Goal: Task Accomplishment & Management: Use online tool/utility

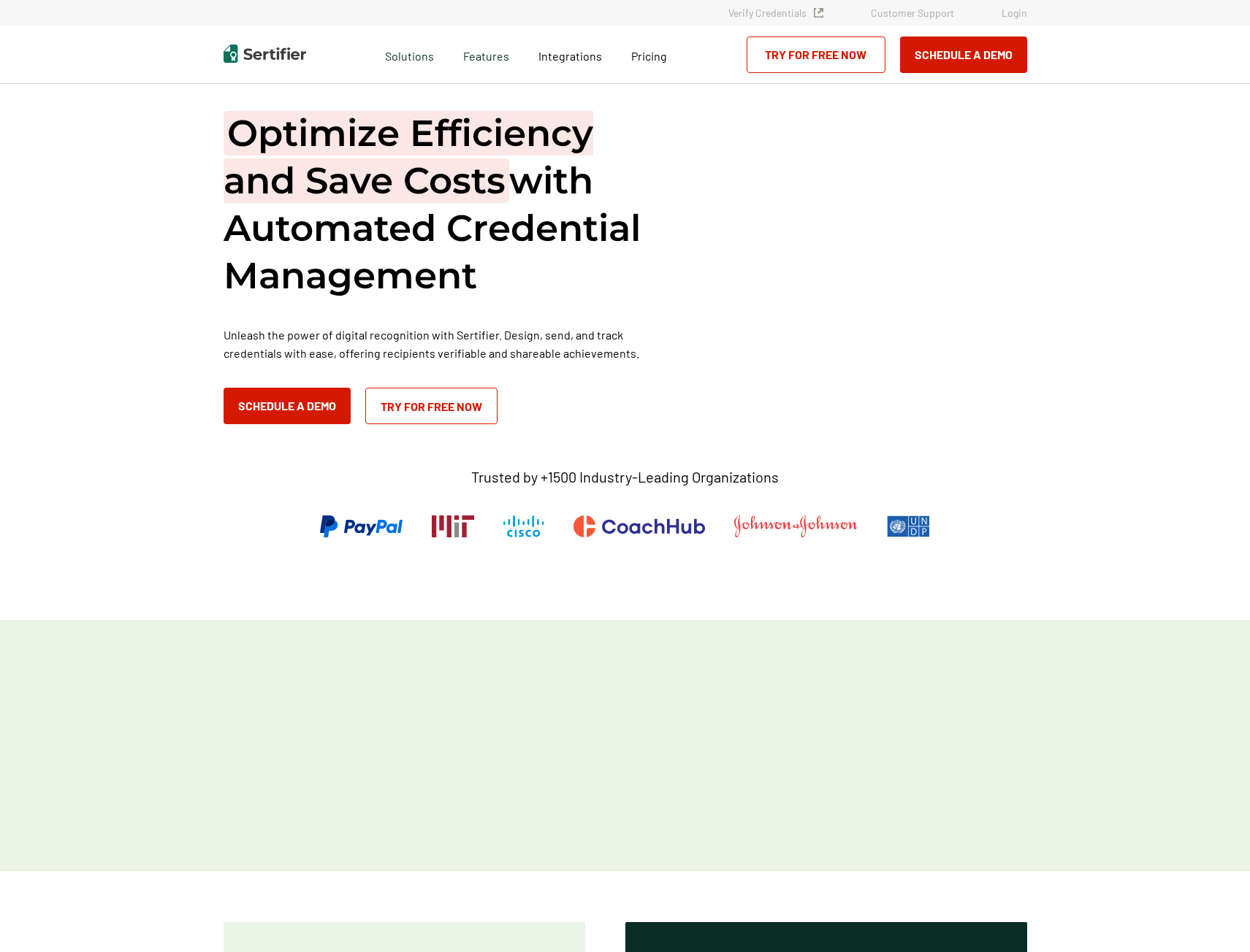
click at [1017, 10] on link "Login" at bounding box center [1014, 13] width 25 height 13
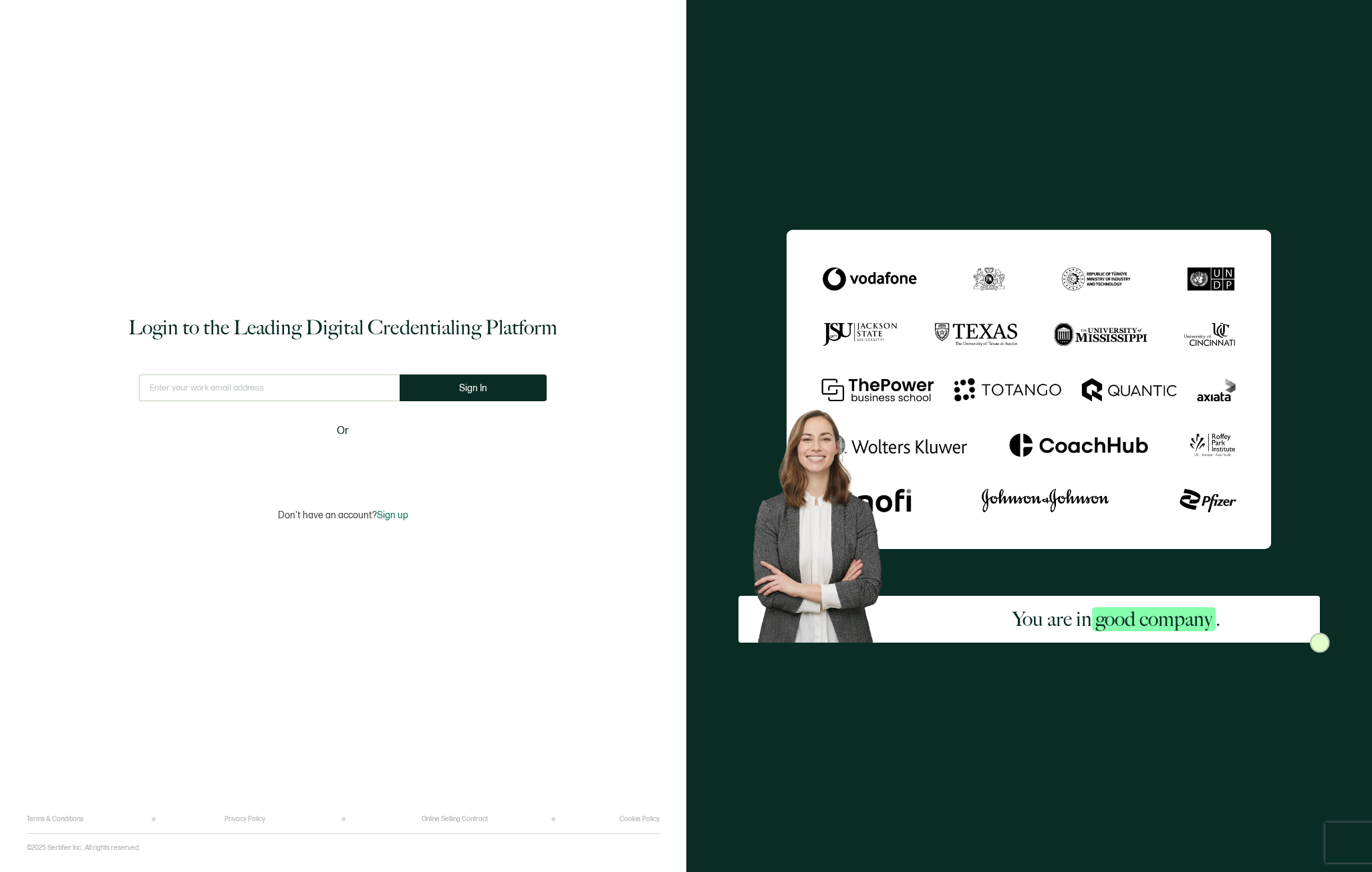
click at [222, 372] on div "Login to the Leading Digital Credentialing Platform This doesn't look like a va…" at bounding box center [343, 418] width 633 height 795
click at [198, 388] on input "text" at bounding box center [269, 387] width 261 height 27
type input "colton.kaltenfeldt@k12.wa.us"
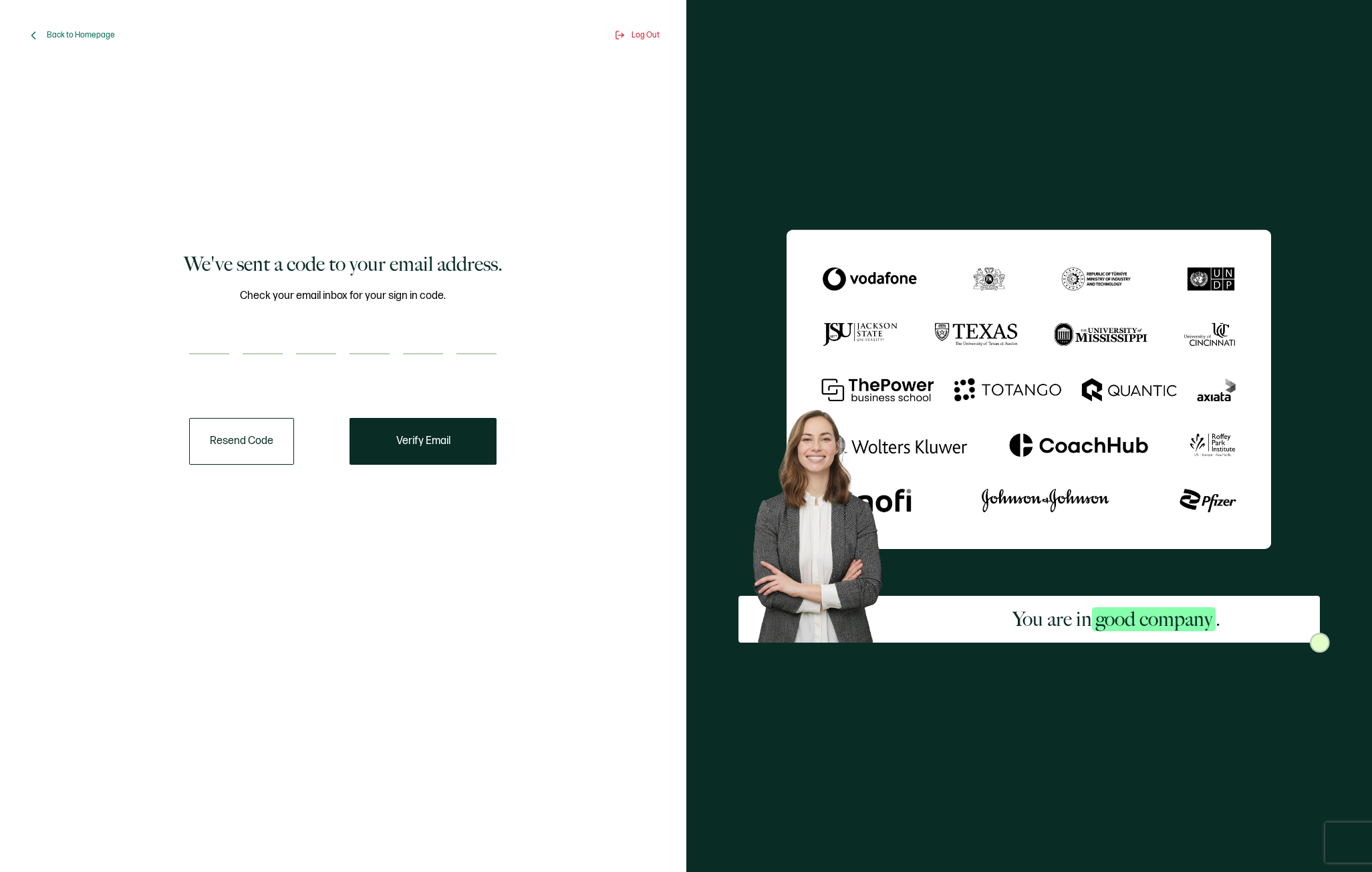
drag, startPoint x: 566, startPoint y: 608, endPoint x: 469, endPoint y: 515, distance: 134.4
click at [566, 608] on div "We've sent a code to your email address. Check your email inbox for your sign i…" at bounding box center [343, 357] width 613 height 561
click at [198, 327] on div "Check your email inbox for your sign in code." at bounding box center [343, 329] width 308 height 84
click at [215, 340] on input "number" at bounding box center [209, 341] width 40 height 27
paste input "2"
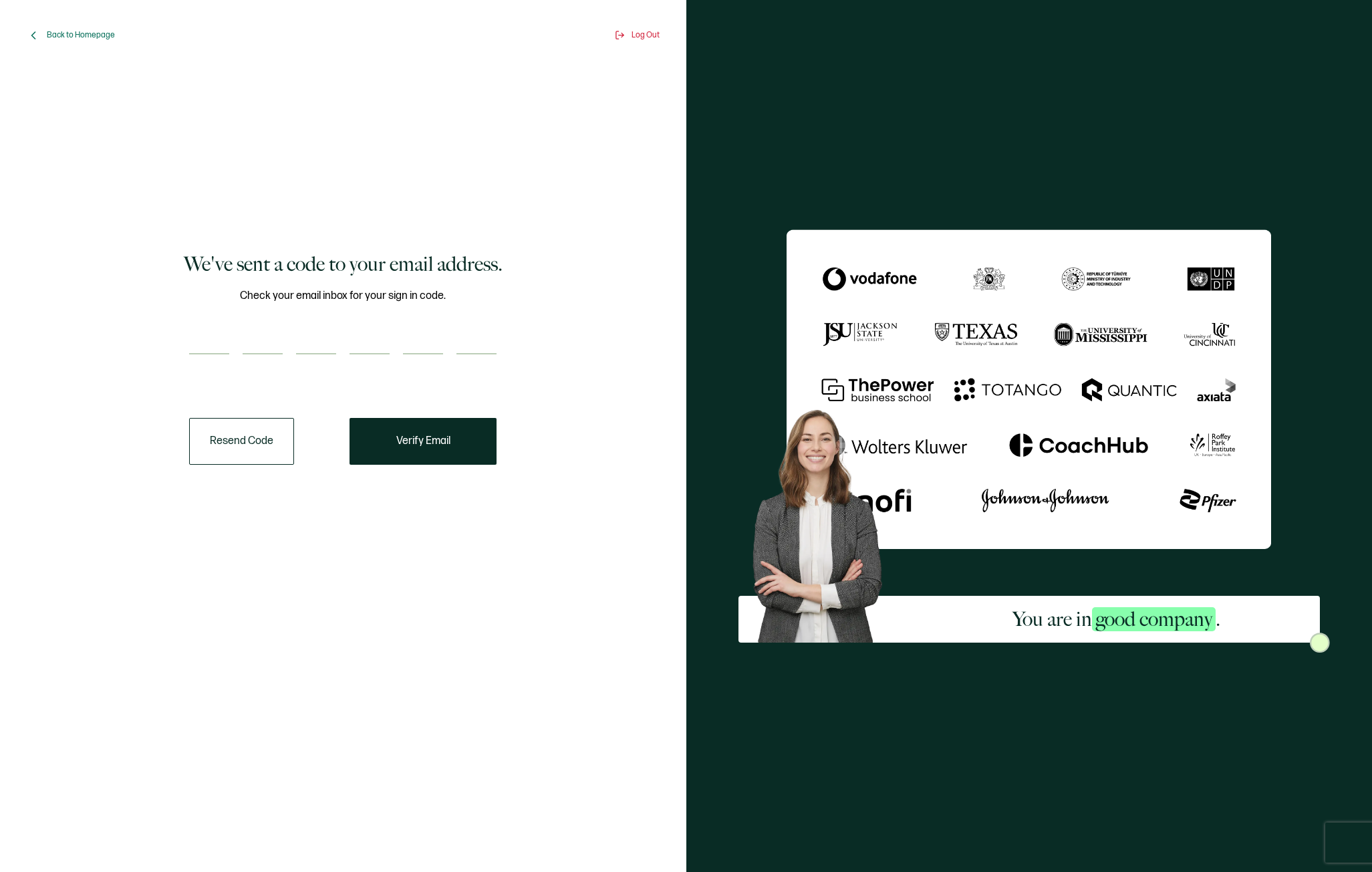
type input "2"
type input "1"
type input "9"
type input "5"
type input "2"
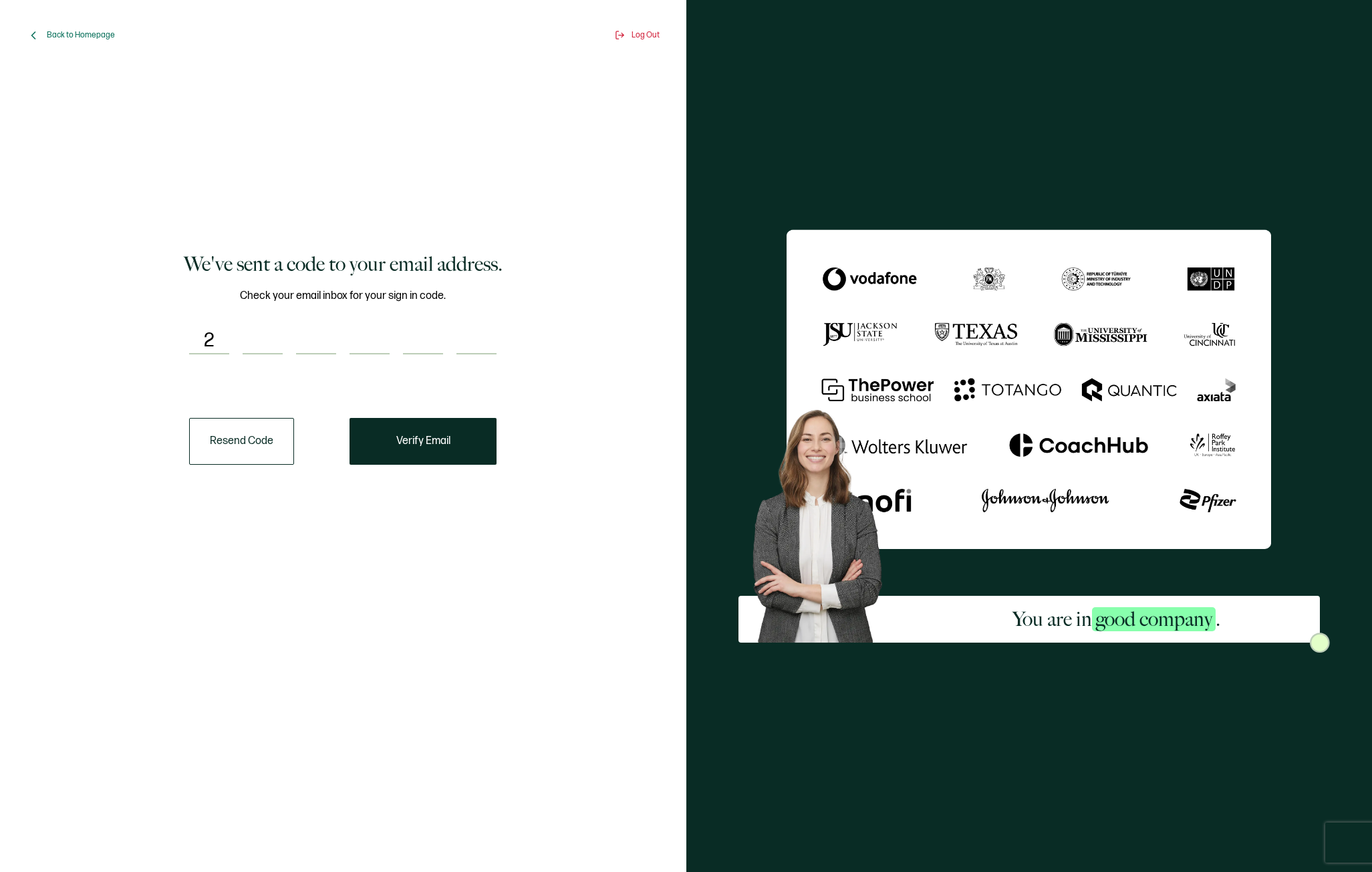
type input "4"
click at [409, 451] on button "Verify Email" at bounding box center [423, 441] width 147 height 47
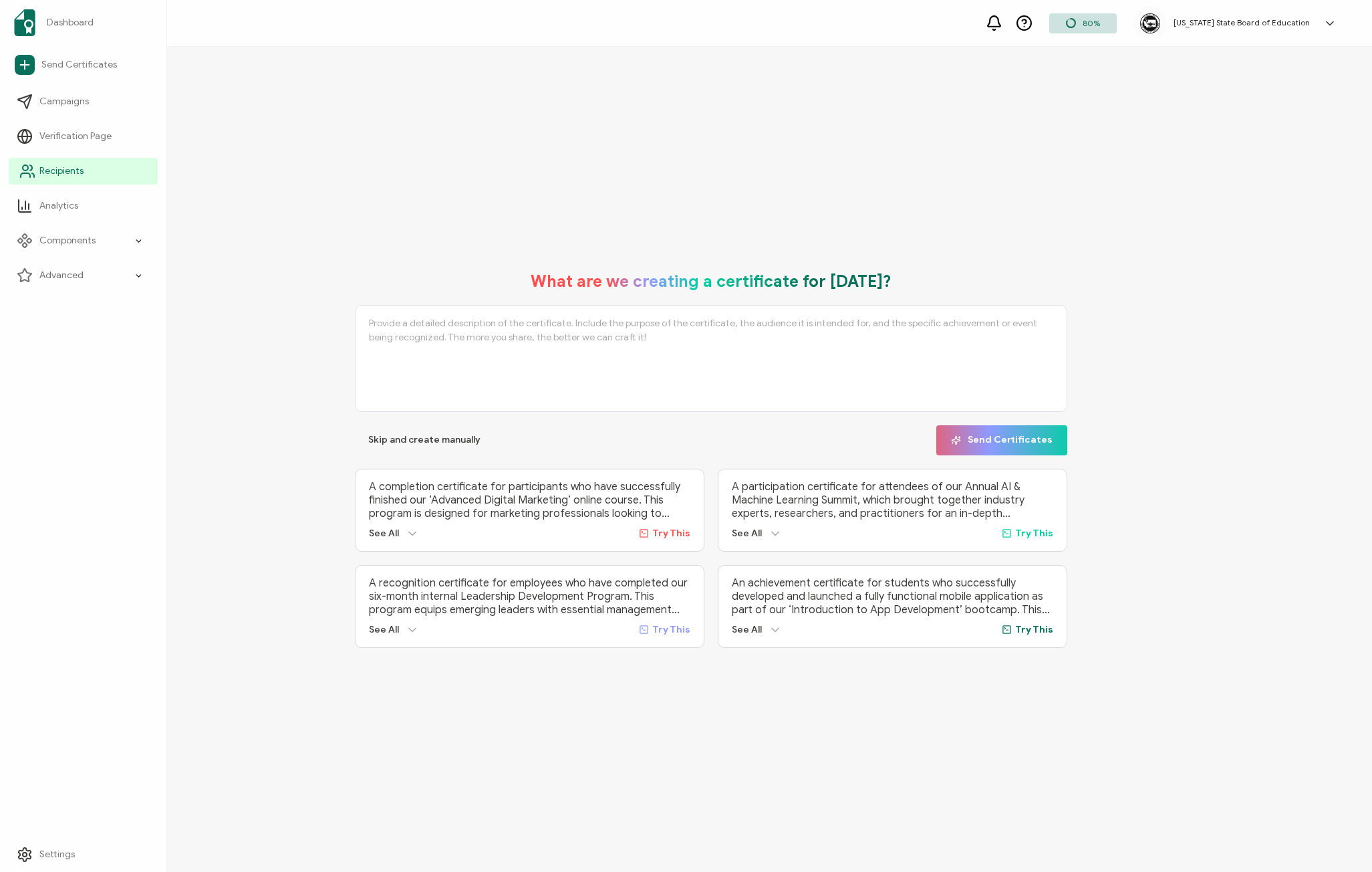
click at [44, 168] on span "Recipients" at bounding box center [61, 171] width 44 height 14
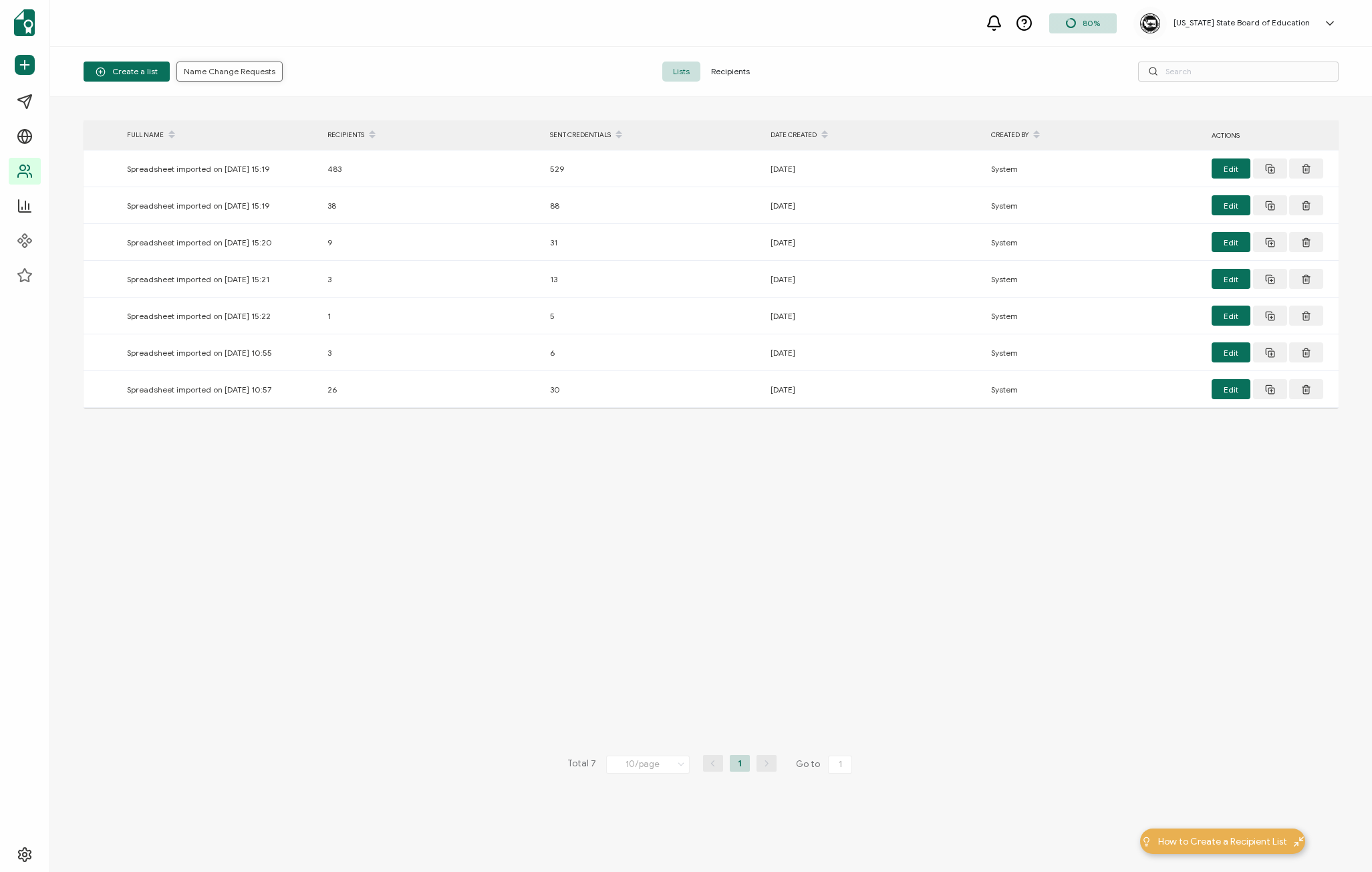
click at [261, 67] on span "Name Change Requests" at bounding box center [230, 71] width 92 height 8
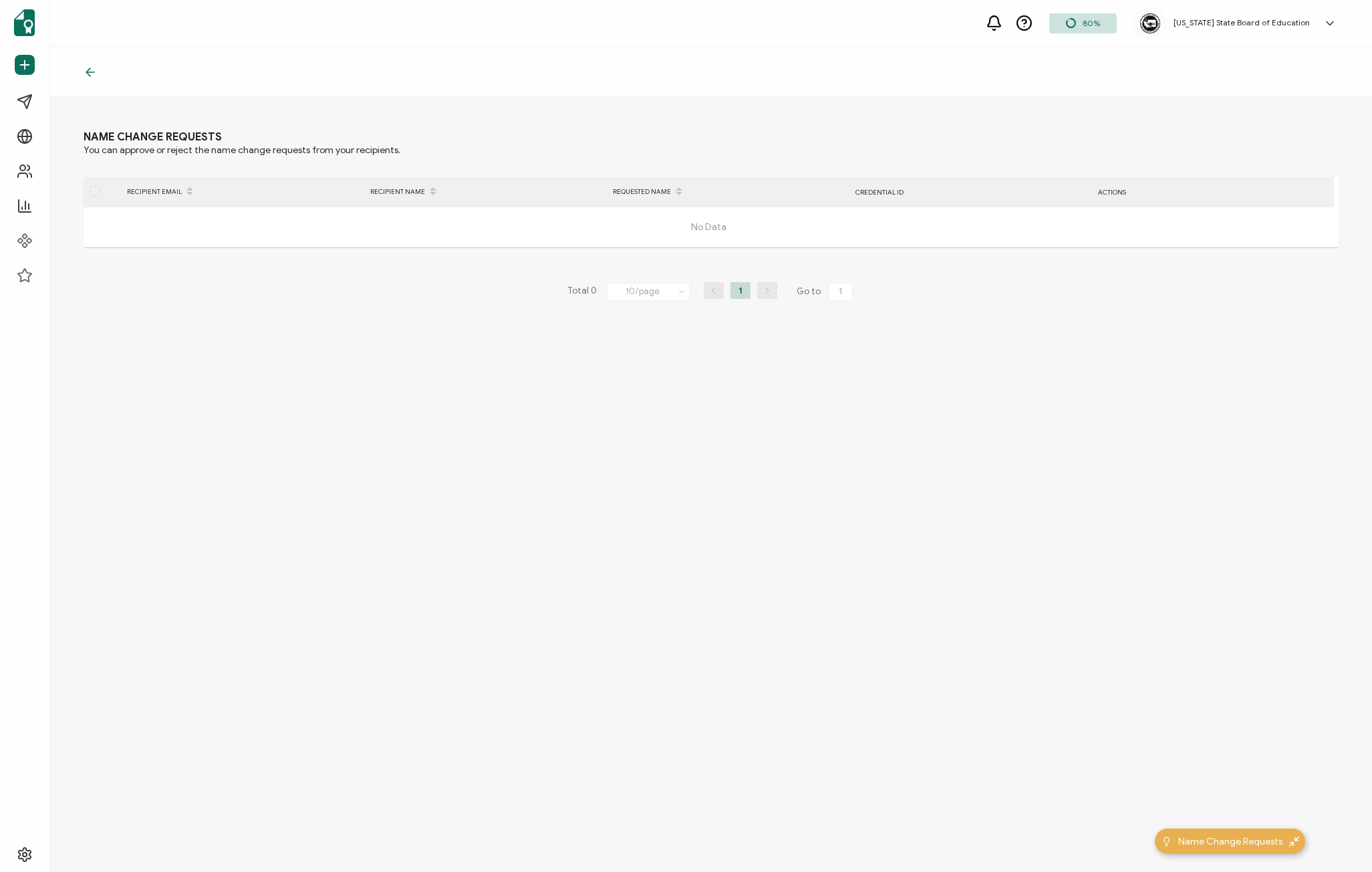
click at [92, 74] on icon at bounding box center [90, 72] width 14 height 14
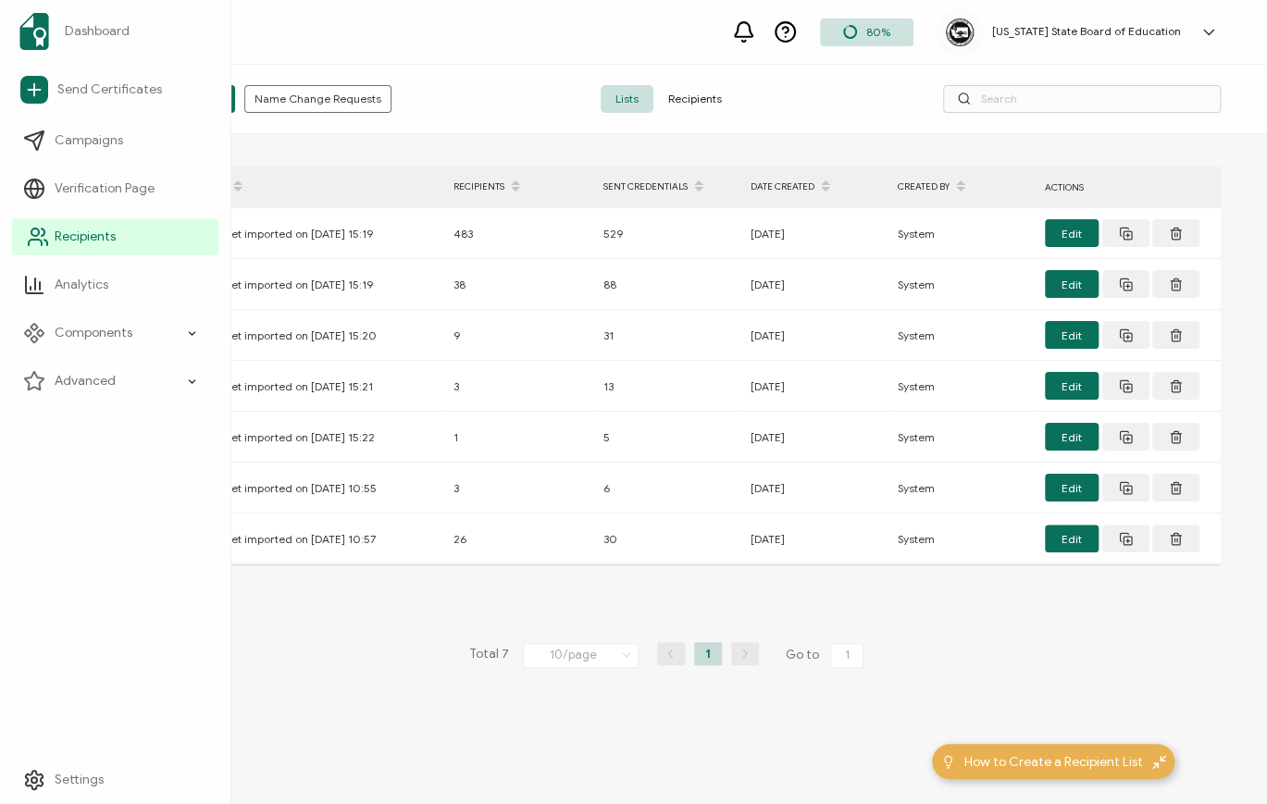
click at [66, 236] on span "Recipients" at bounding box center [85, 237] width 61 height 19
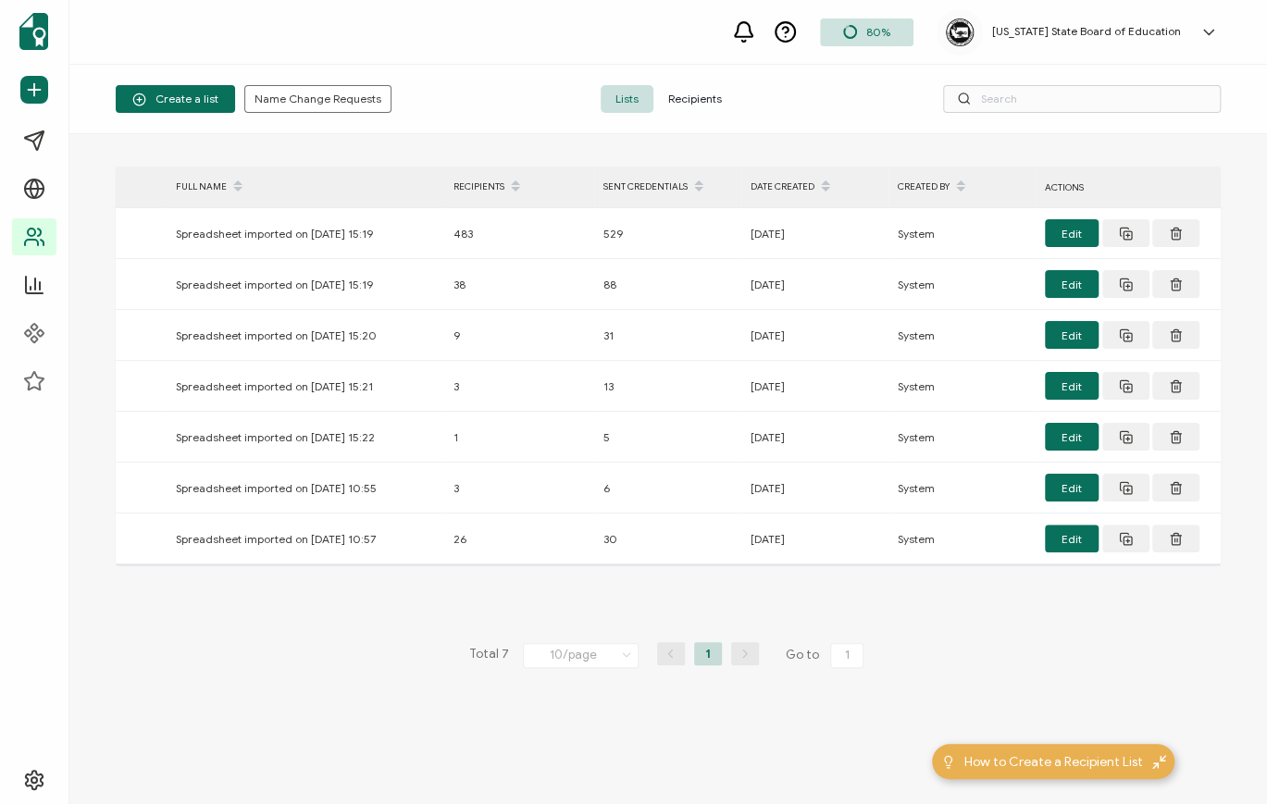
click at [694, 106] on span "Recipients" at bounding box center [695, 99] width 83 height 28
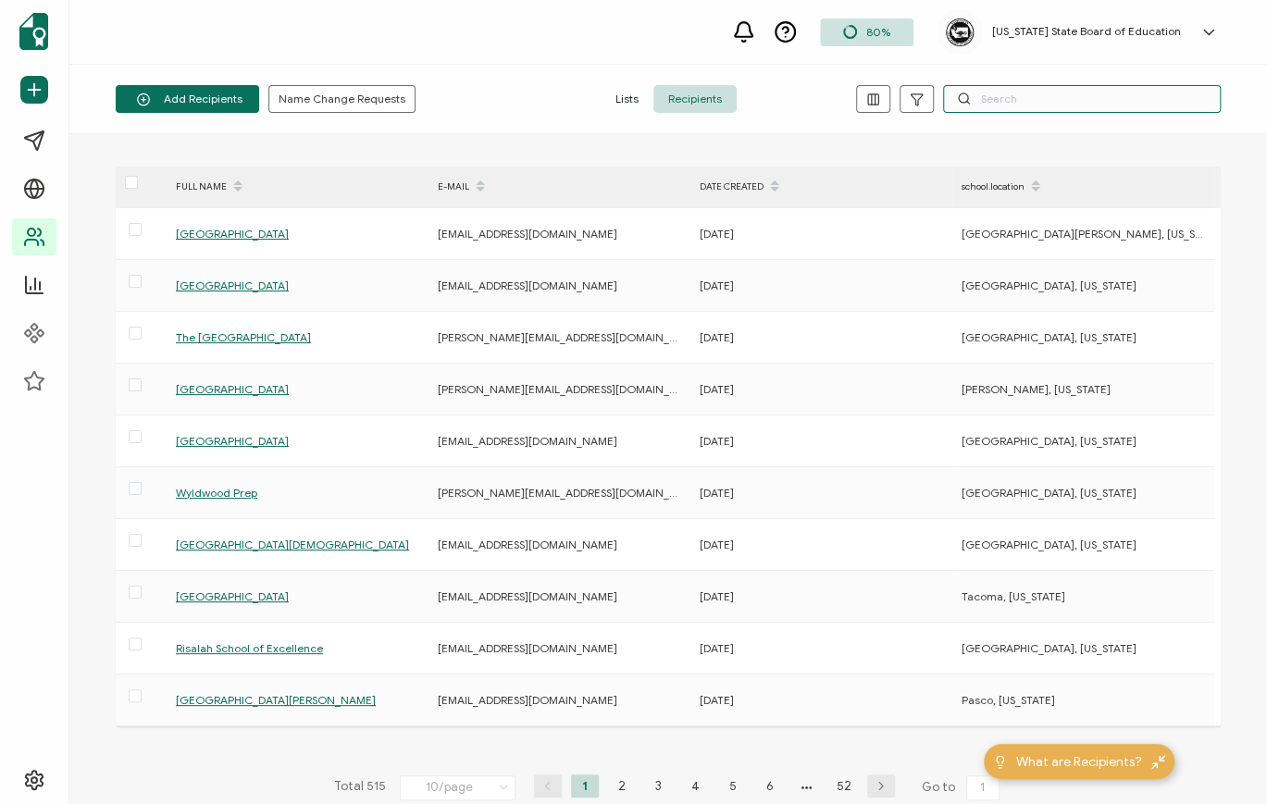
click at [1000, 106] on input "text" at bounding box center [1082, 99] width 278 height 28
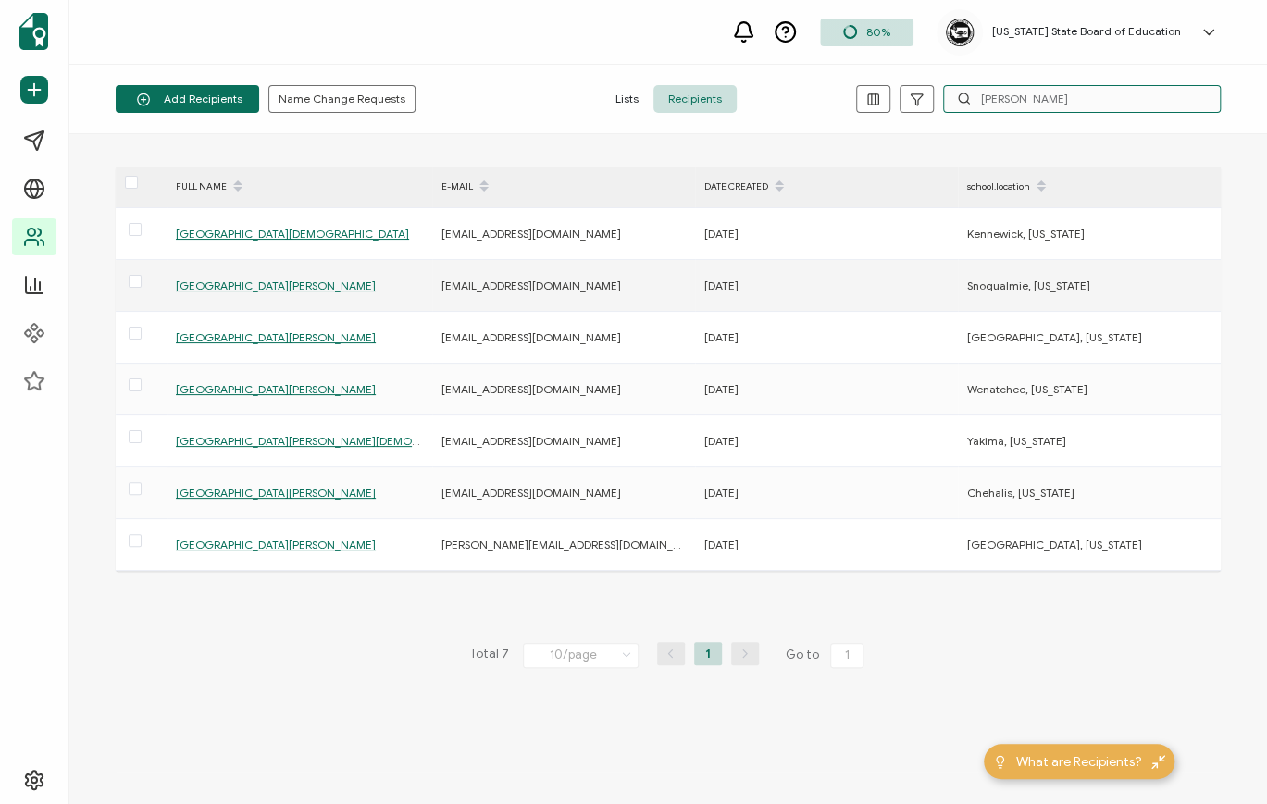
type input "joseph"
click at [237, 285] on span "St. Joseph Parish School" at bounding box center [276, 286] width 200 height 14
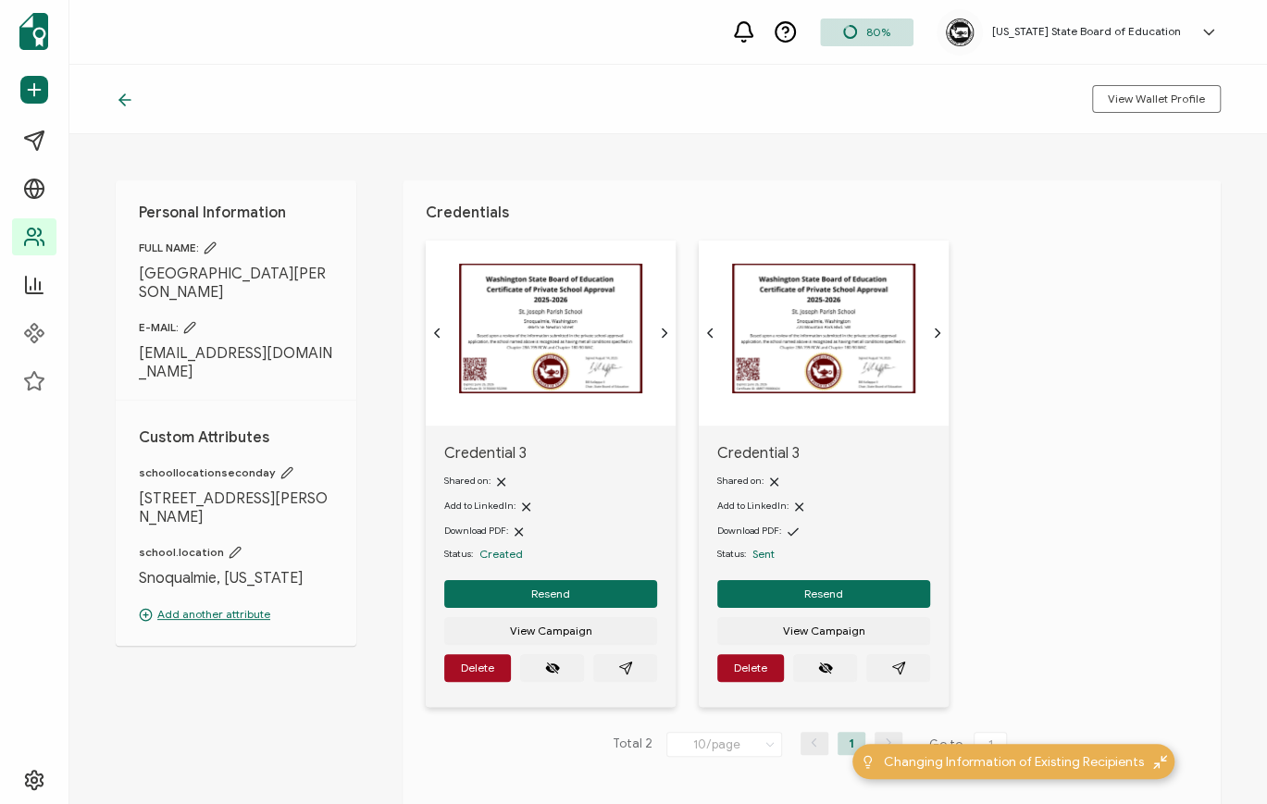
click at [280, 467] on icon at bounding box center [286, 473] width 13 height 13
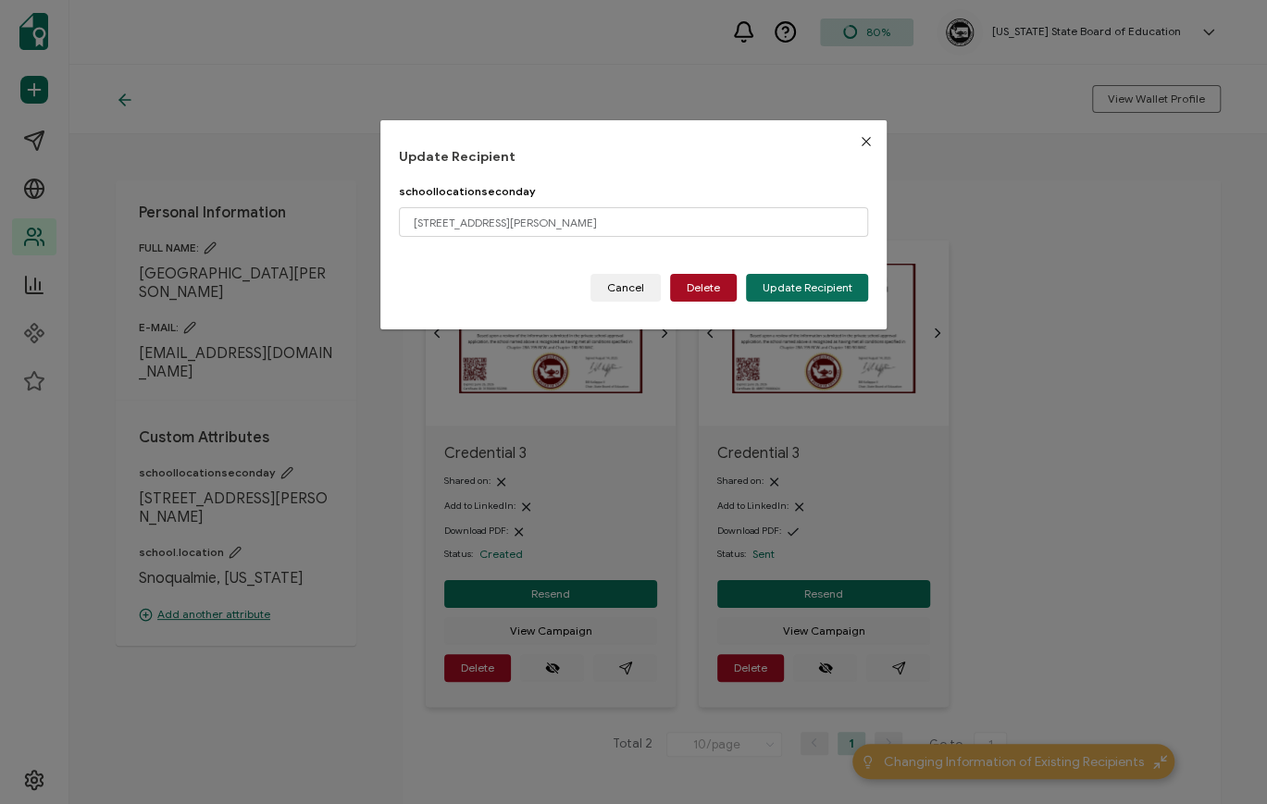
click at [869, 137] on button "Close" at bounding box center [865, 141] width 43 height 43
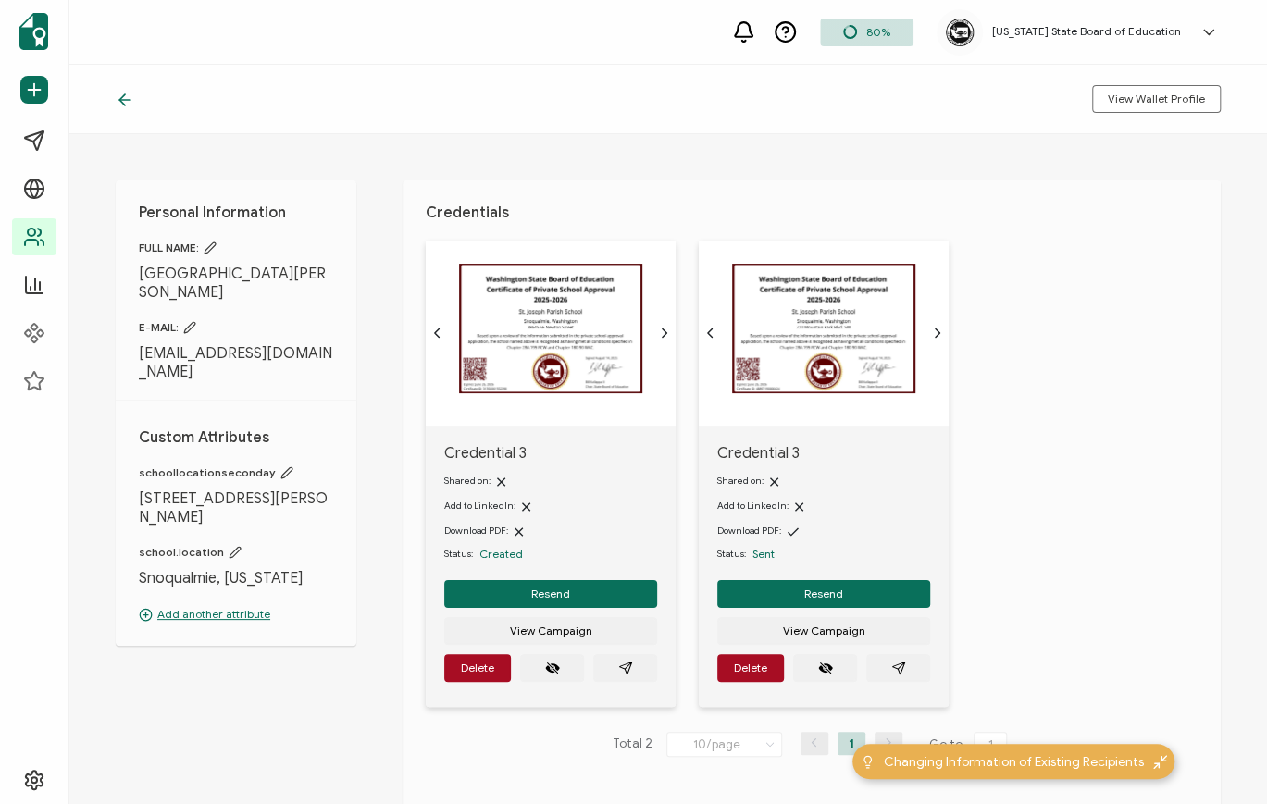
click at [774, 455] on span "Credential 3" at bounding box center [823, 453] width 213 height 19
click at [798, 370] on img at bounding box center [823, 329] width 183 height 130
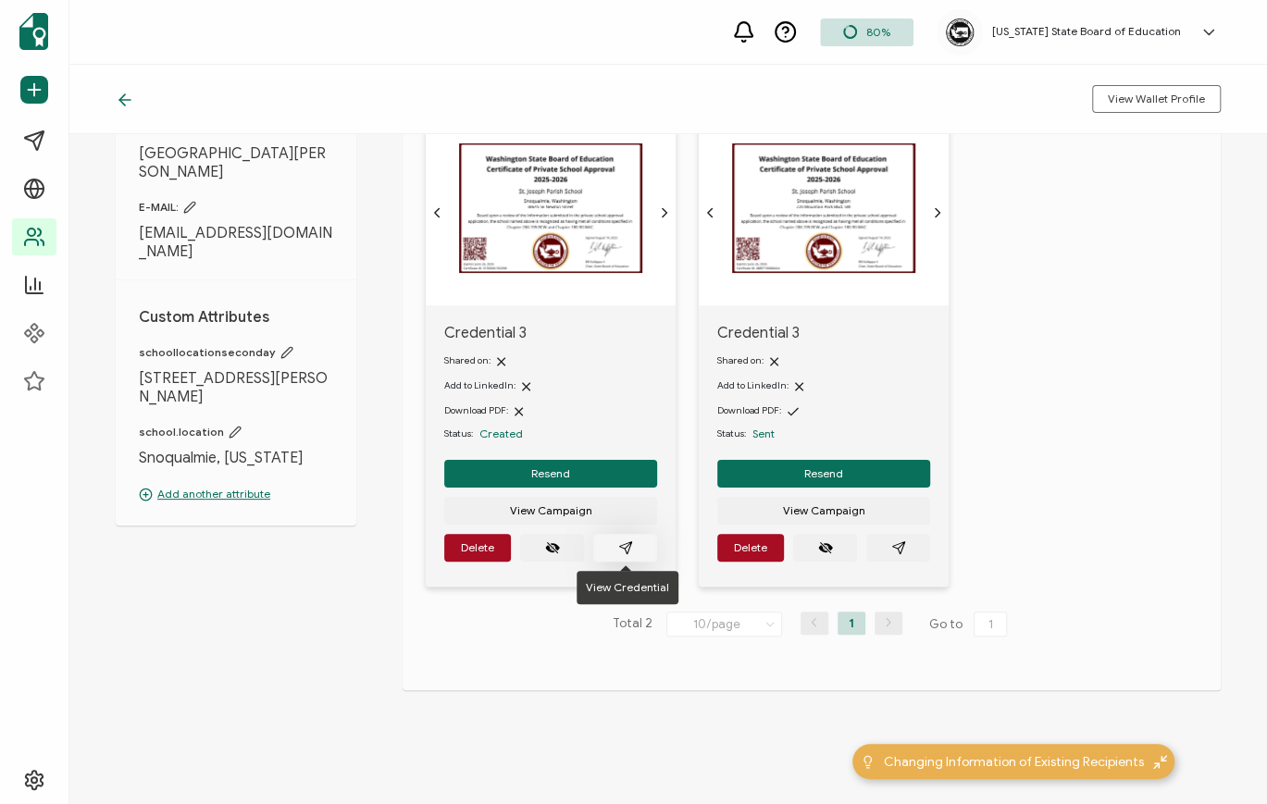
click at [636, 544] on button "button" at bounding box center [625, 548] width 64 height 28
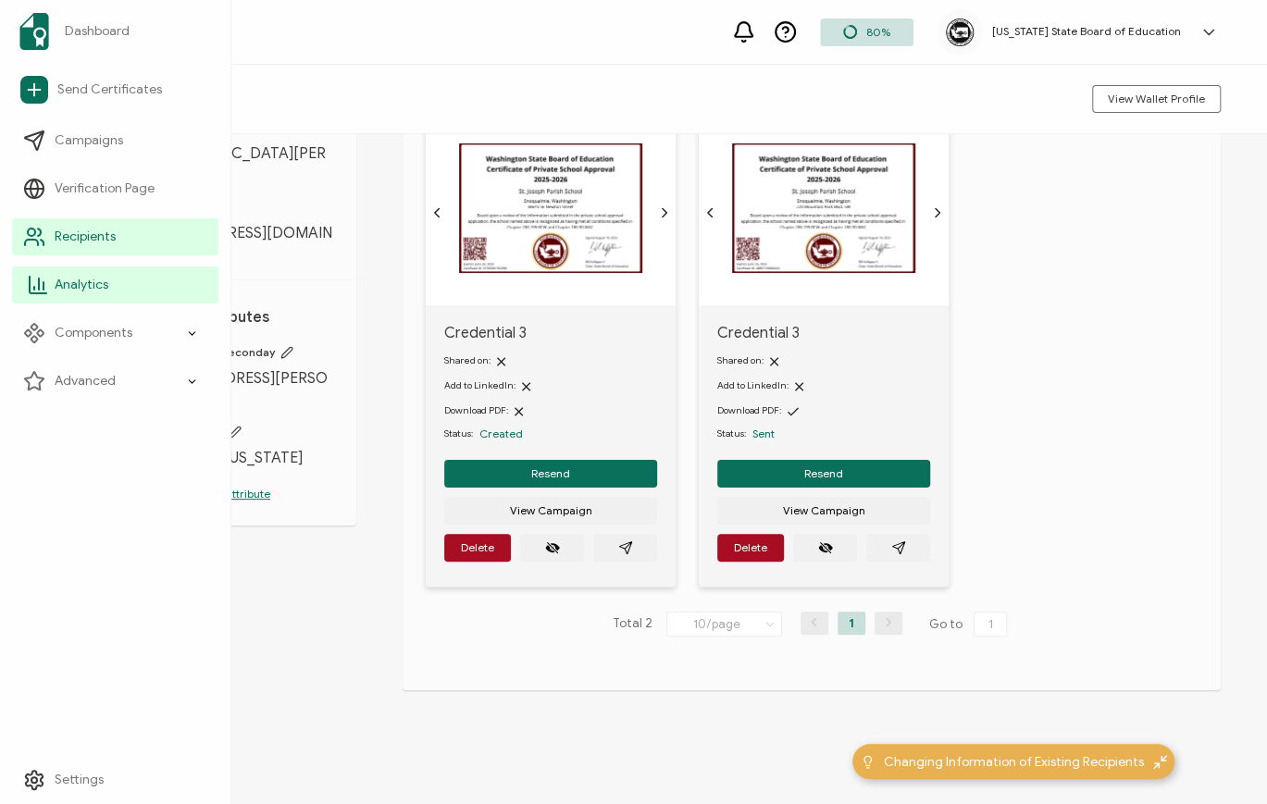
click at [63, 295] on link "Analytics" at bounding box center [115, 285] width 206 height 37
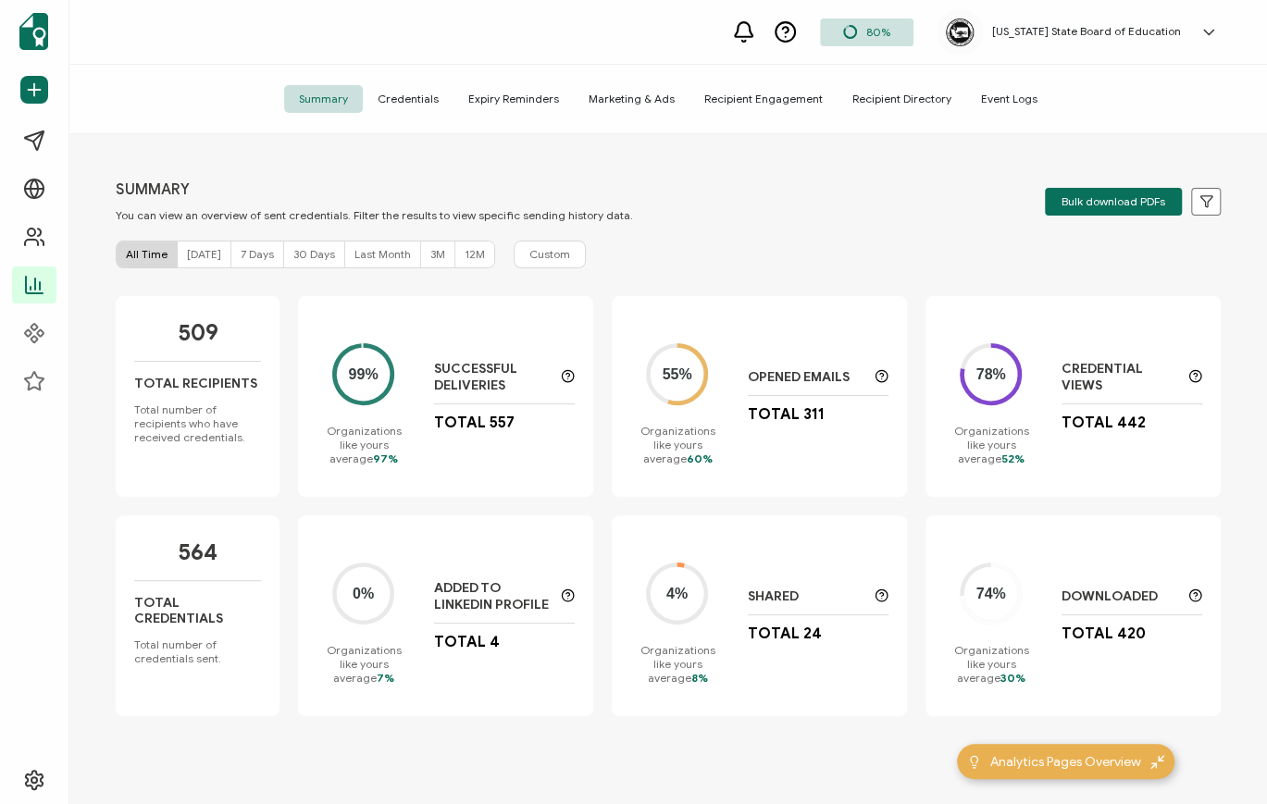
click at [404, 98] on span "Credentials" at bounding box center [408, 99] width 91 height 28
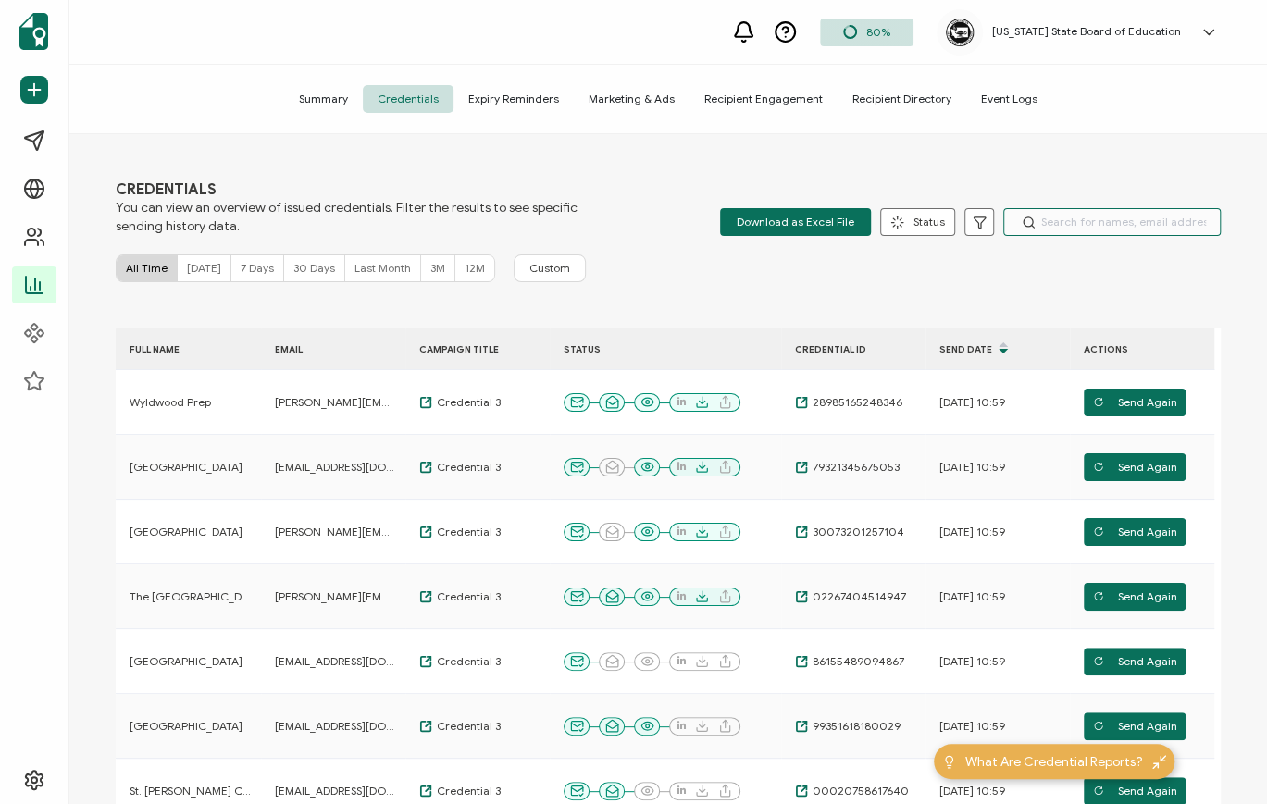
click at [1052, 218] on input "text" at bounding box center [1112, 222] width 218 height 28
type input "s"
click at [878, 111] on span "Recipient Directory" at bounding box center [902, 99] width 129 height 28
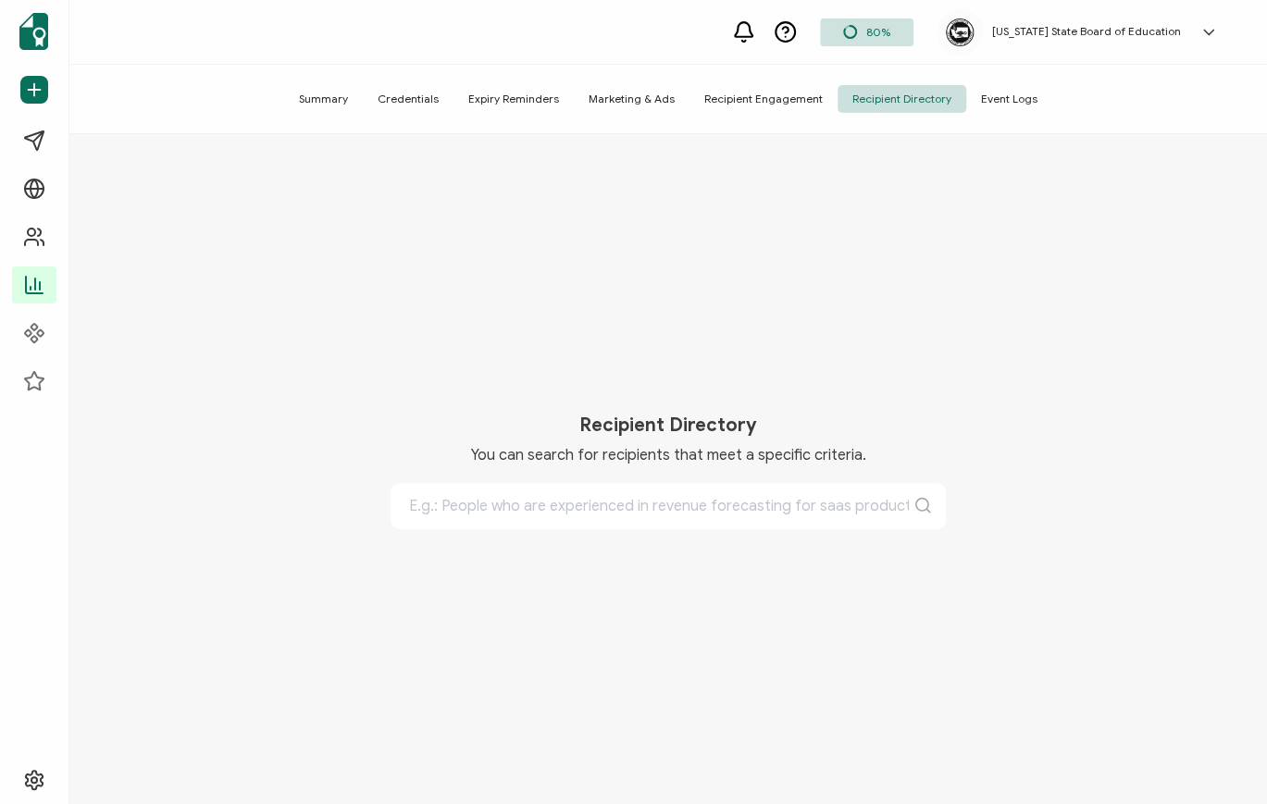
click at [878, 102] on span "Recipient Directory" at bounding box center [902, 99] width 129 height 28
click at [411, 99] on span "Credentials" at bounding box center [408, 99] width 91 height 28
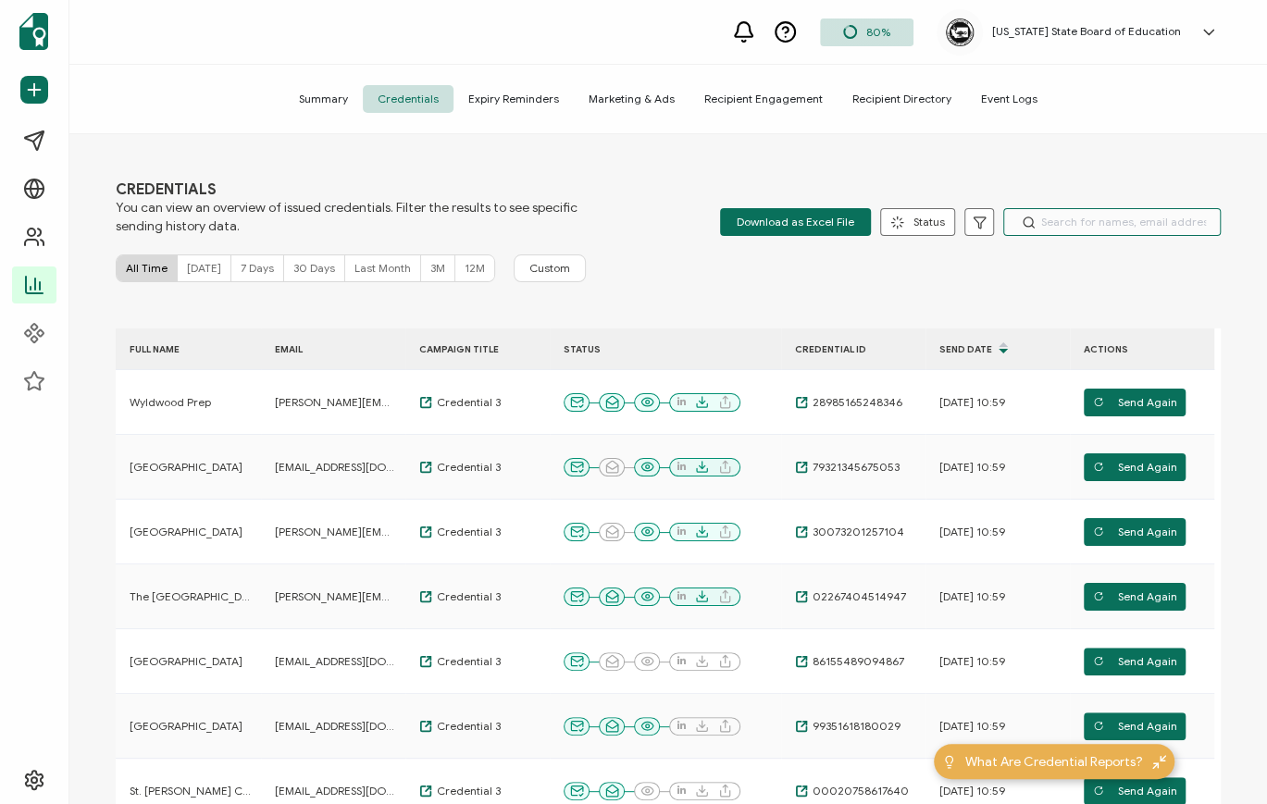
click at [1074, 218] on input "text" at bounding box center [1112, 222] width 218 height 28
type input "joseph"
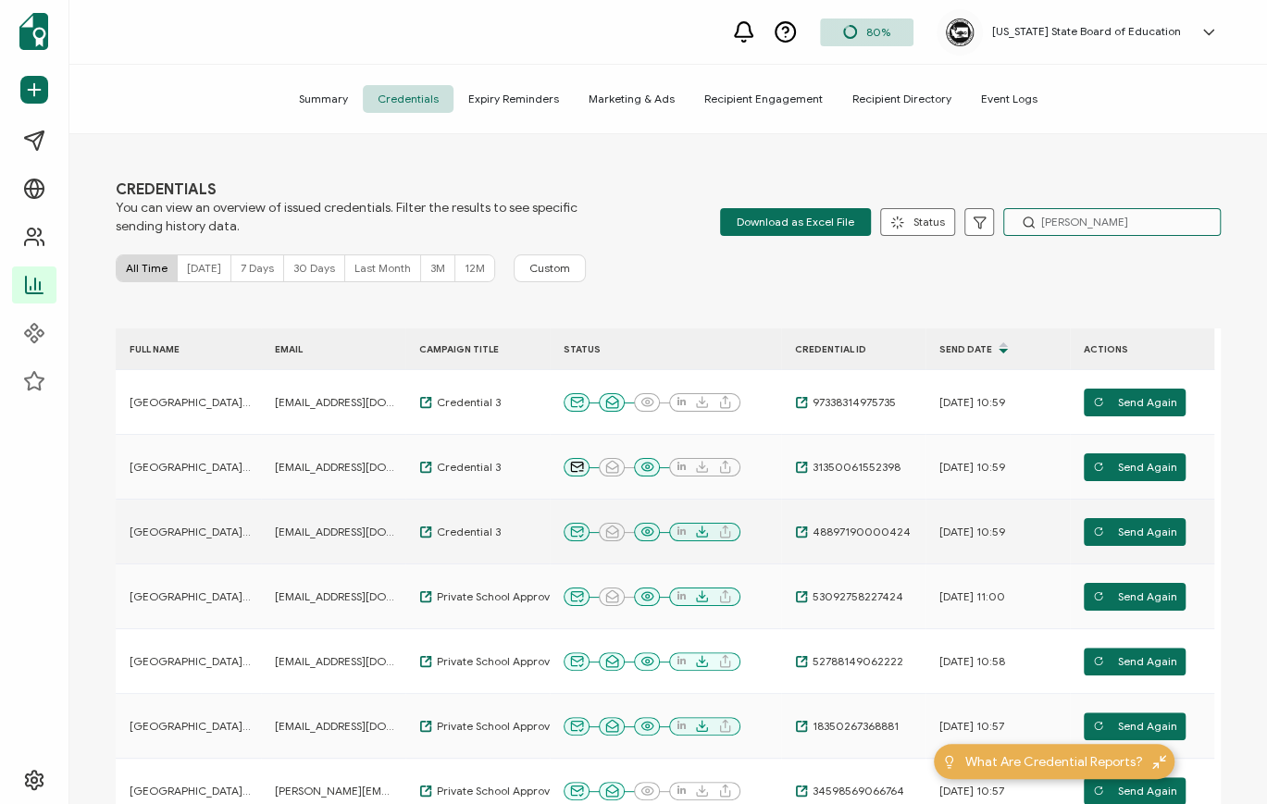
scroll to position [61, 0]
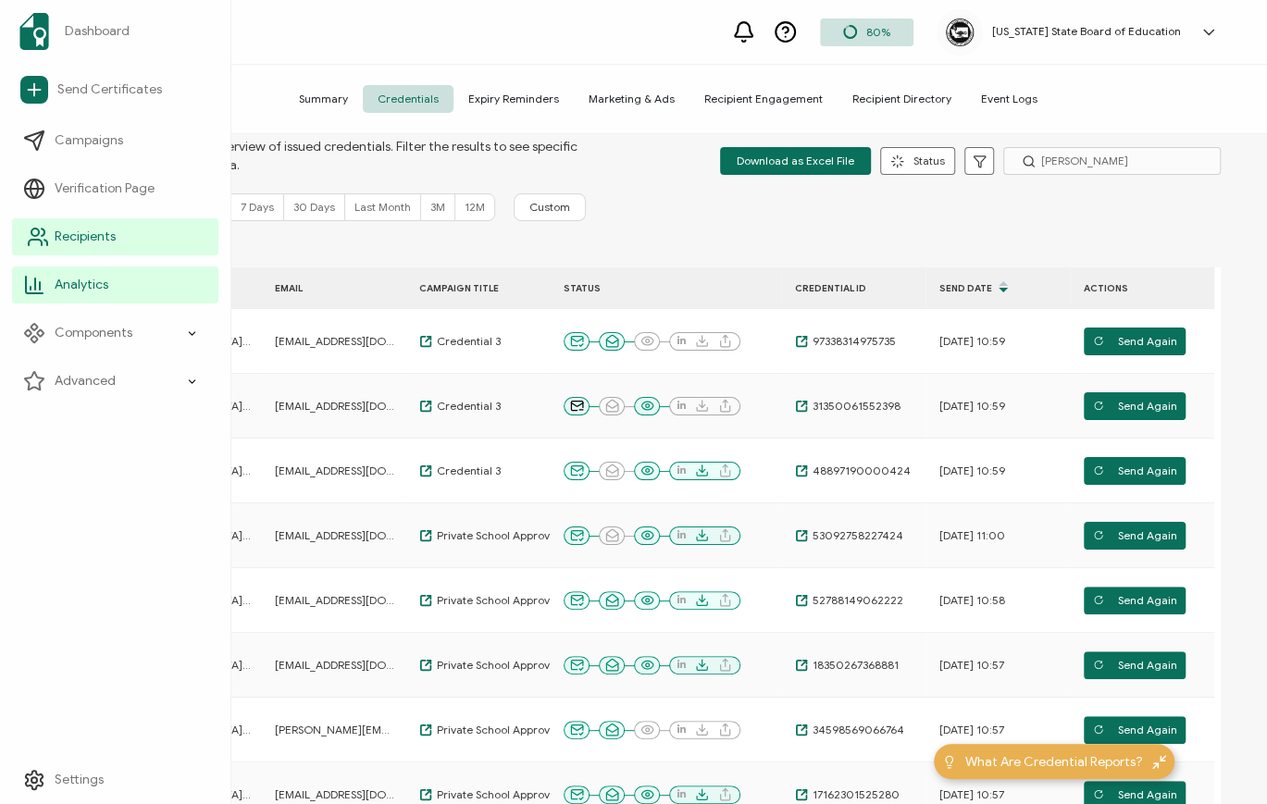
click at [92, 237] on span "Recipients" at bounding box center [85, 237] width 61 height 19
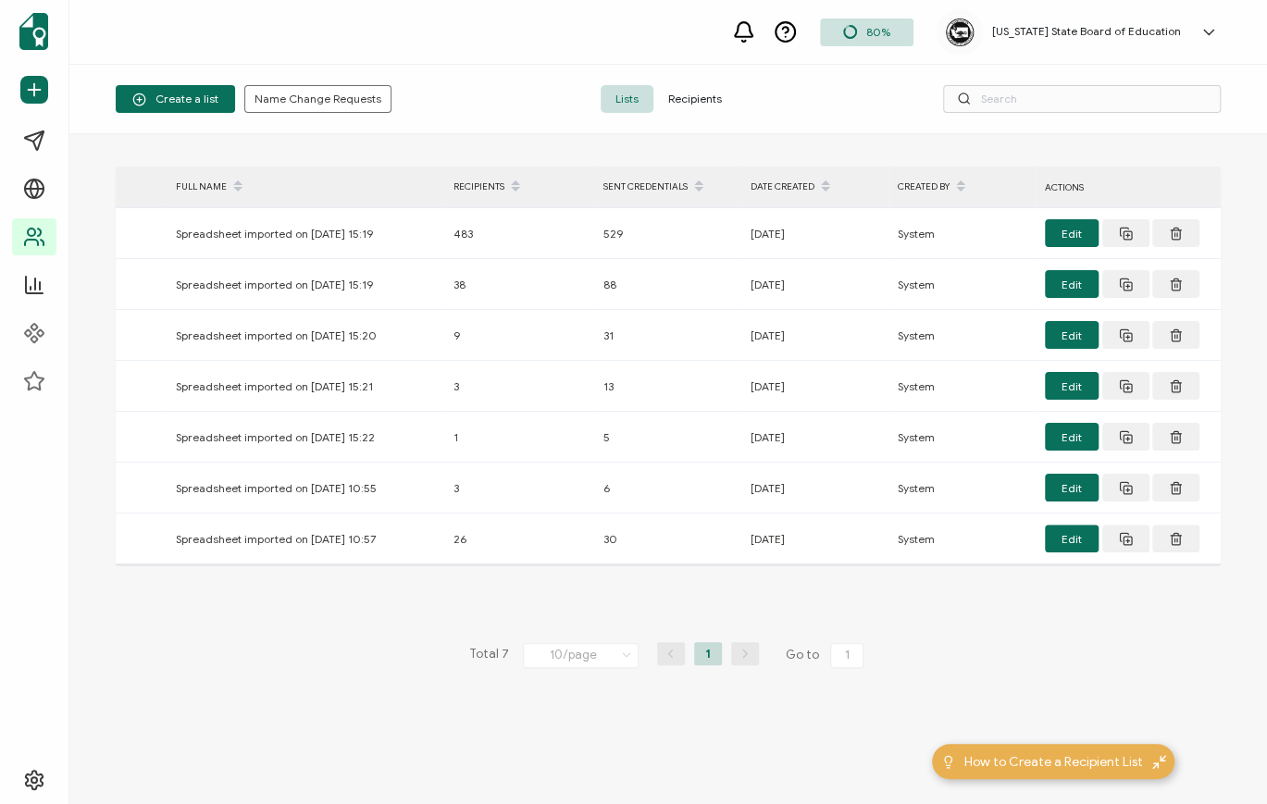
click at [692, 94] on span "Recipients" at bounding box center [695, 99] width 83 height 28
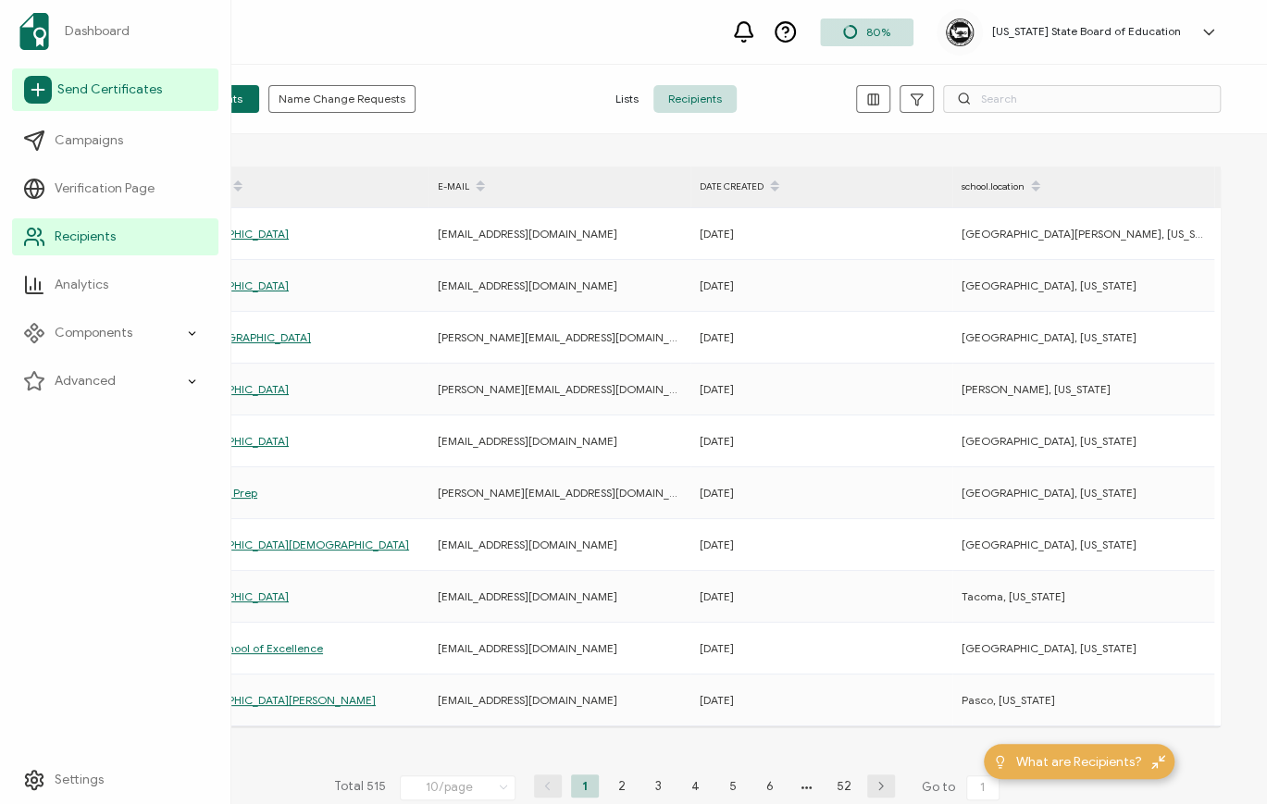
click at [115, 91] on span "Send Certificates" at bounding box center [109, 90] width 105 height 19
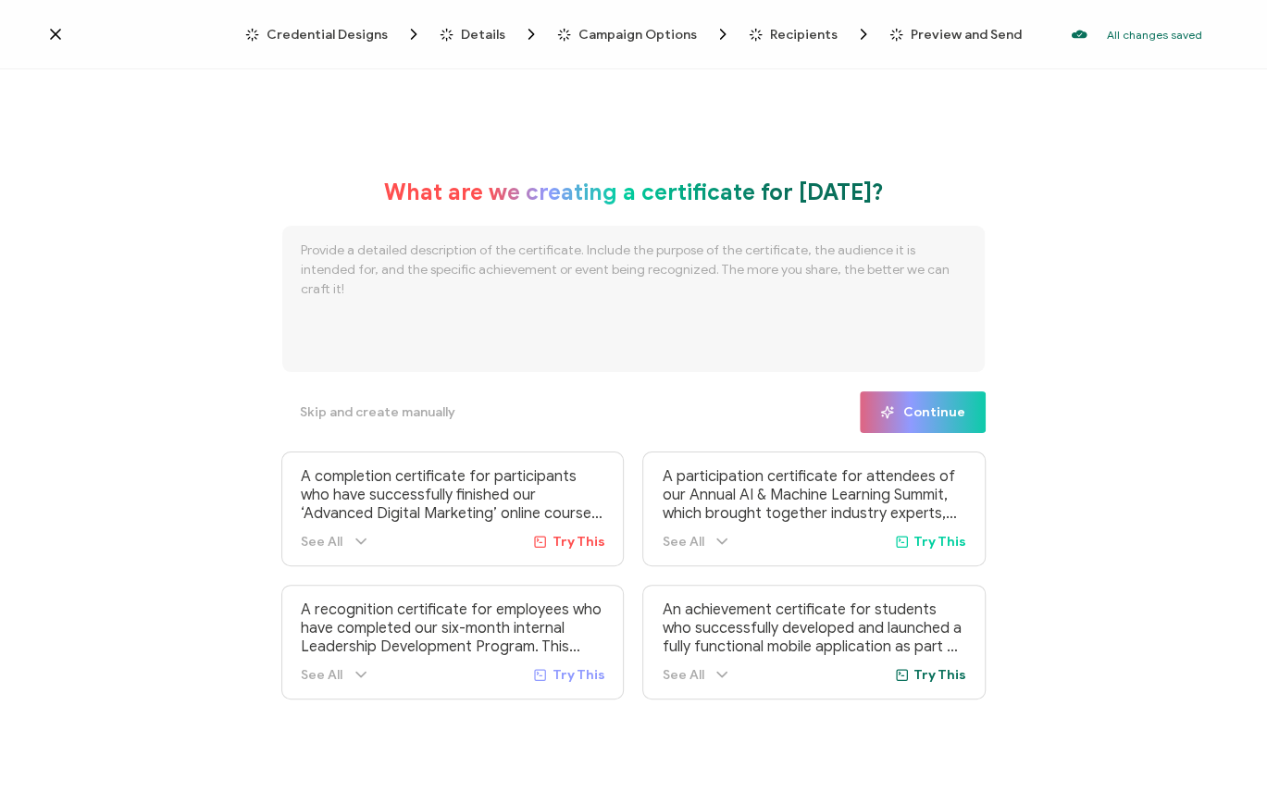
click at [354, 31] on span "Credential Designs" at bounding box center [327, 35] width 121 height 14
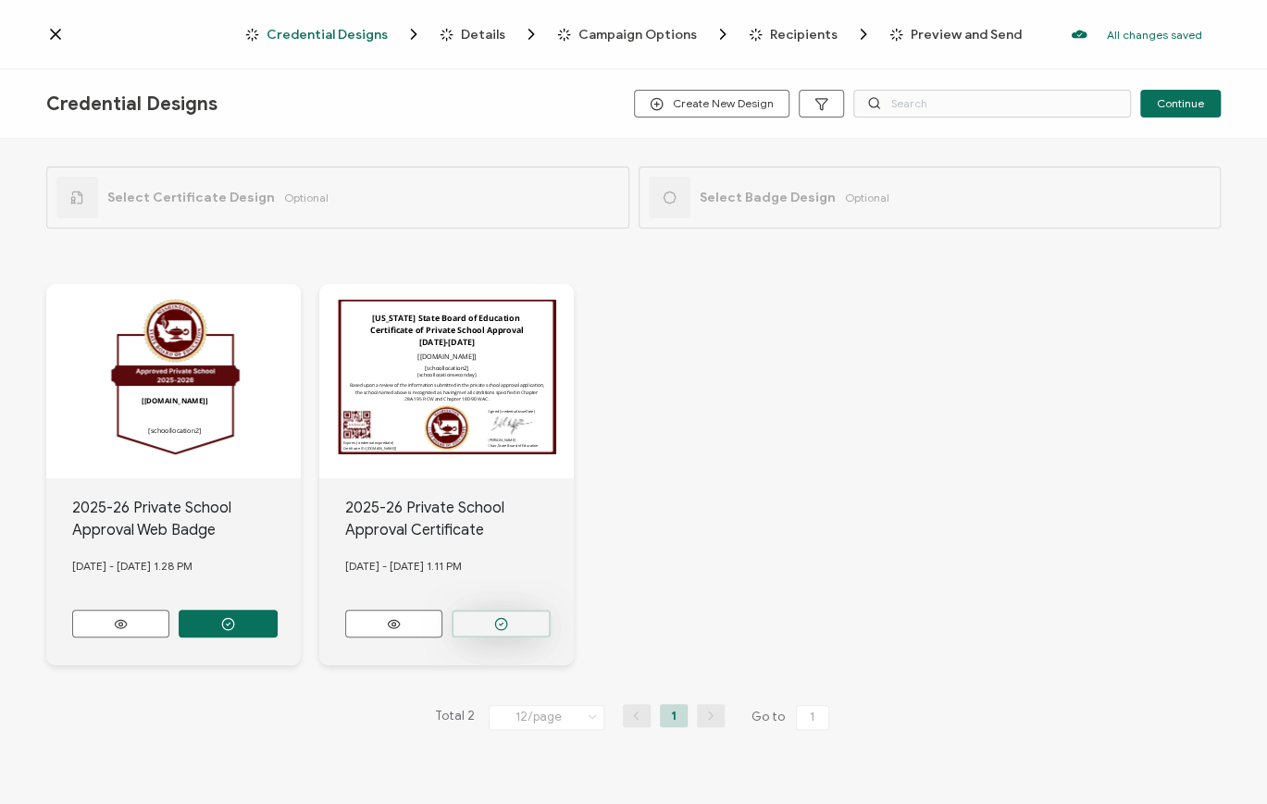
click at [504, 624] on circle "button" at bounding box center [501, 624] width 12 height 12
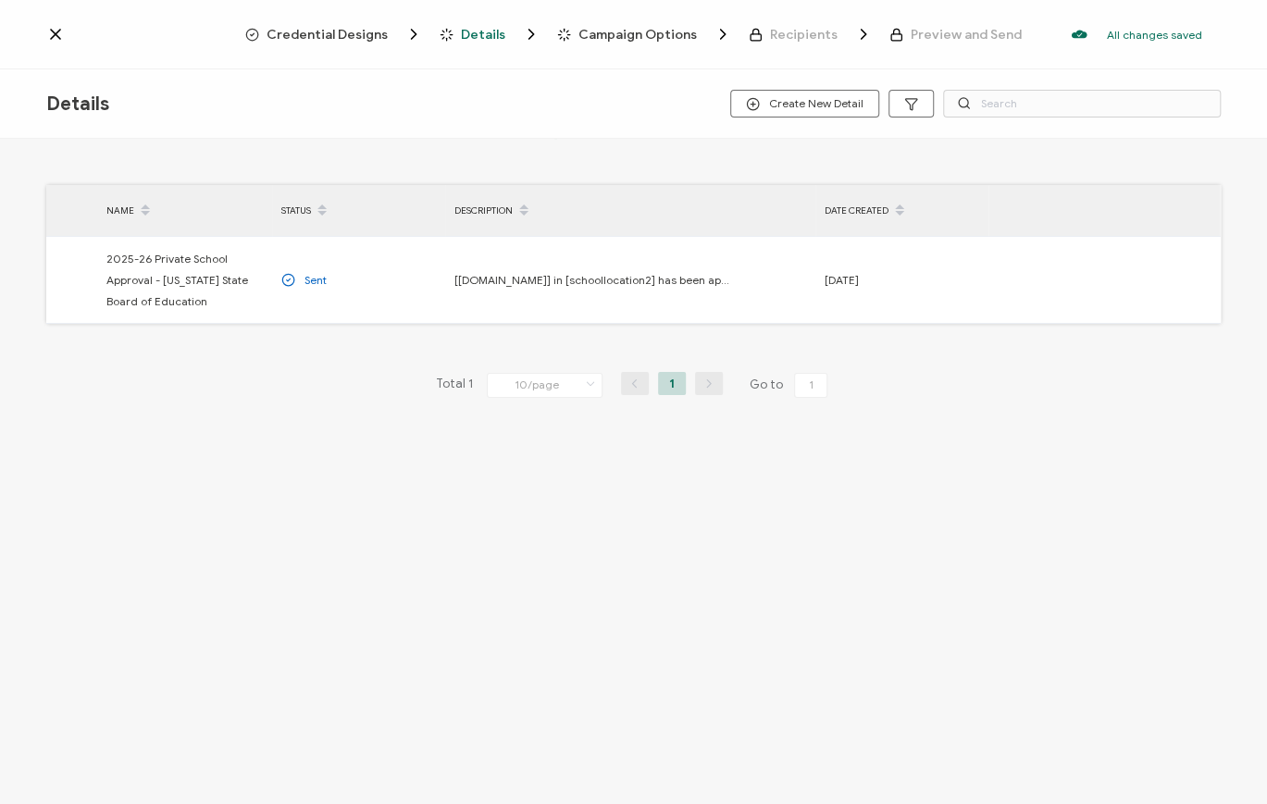
click at [312, 30] on span "Credential Designs" at bounding box center [327, 35] width 121 height 14
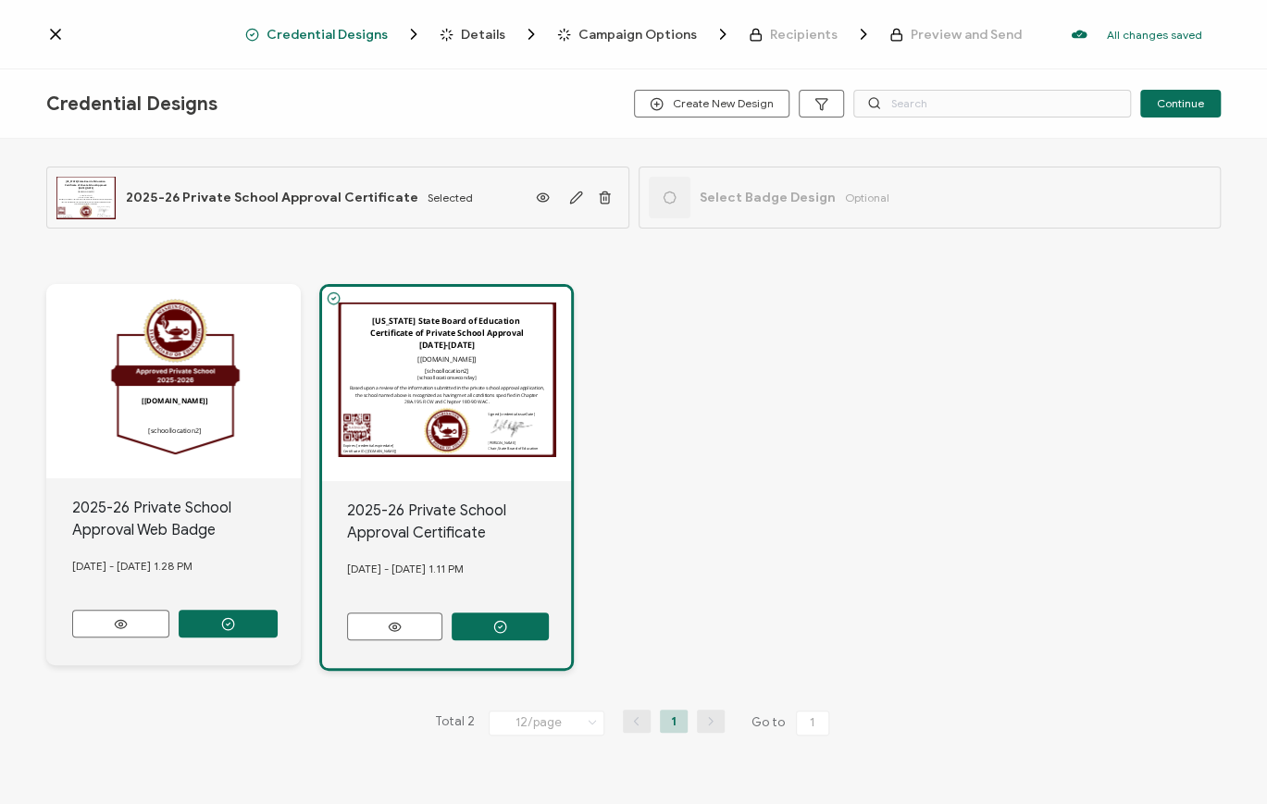
click at [802, 206] on div "Select Badge Design Optional" at bounding box center [769, 198] width 241 height 42
click at [763, 193] on span "Select Badge Design" at bounding box center [768, 198] width 136 height 16
click at [669, 207] on div at bounding box center [670, 198] width 42 height 42
click at [43, 34] on div "Credential Designs Details Campaign Options Recipients Preview and Send All cha…" at bounding box center [633, 34] width 1267 height 69
click at [50, 31] on icon at bounding box center [55, 34] width 19 height 19
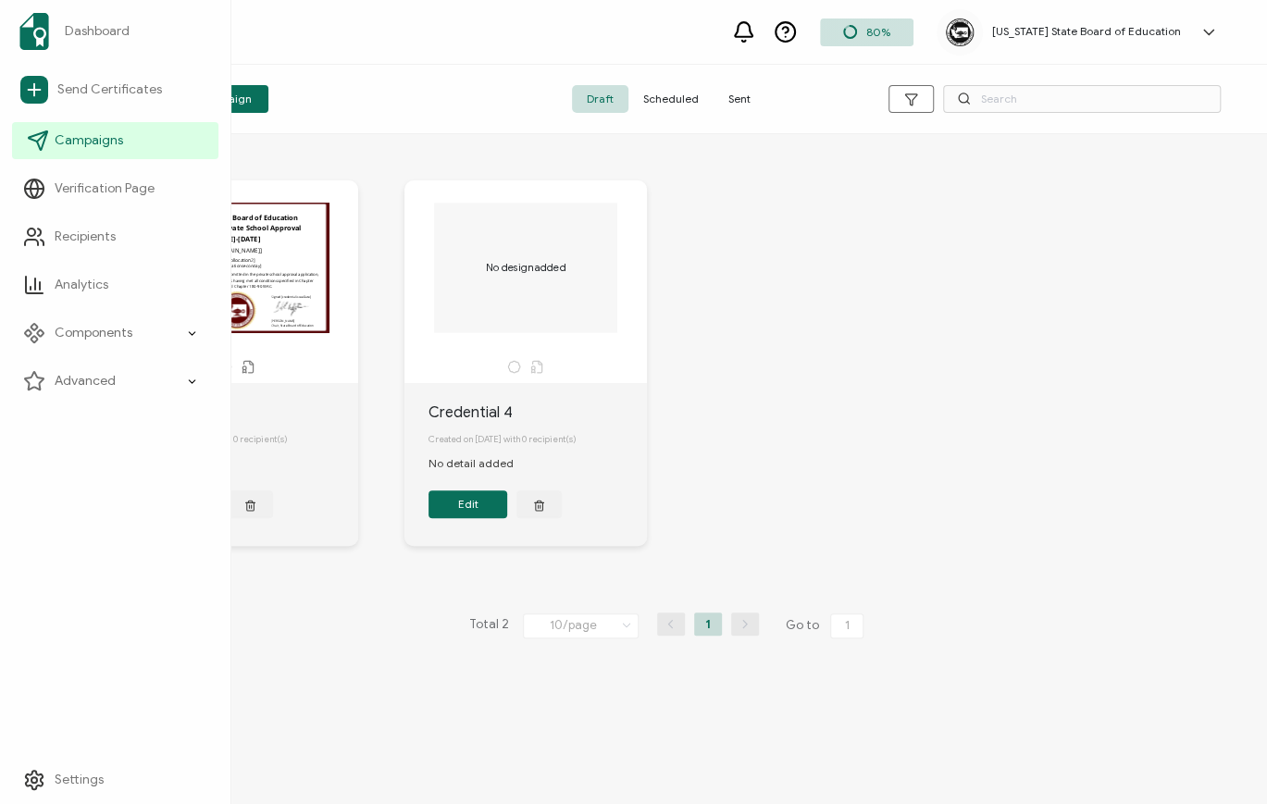
click at [81, 145] on span "Campaigns" at bounding box center [89, 140] width 68 height 19
click at [22, 87] on link "Send Certificates" at bounding box center [115, 89] width 206 height 43
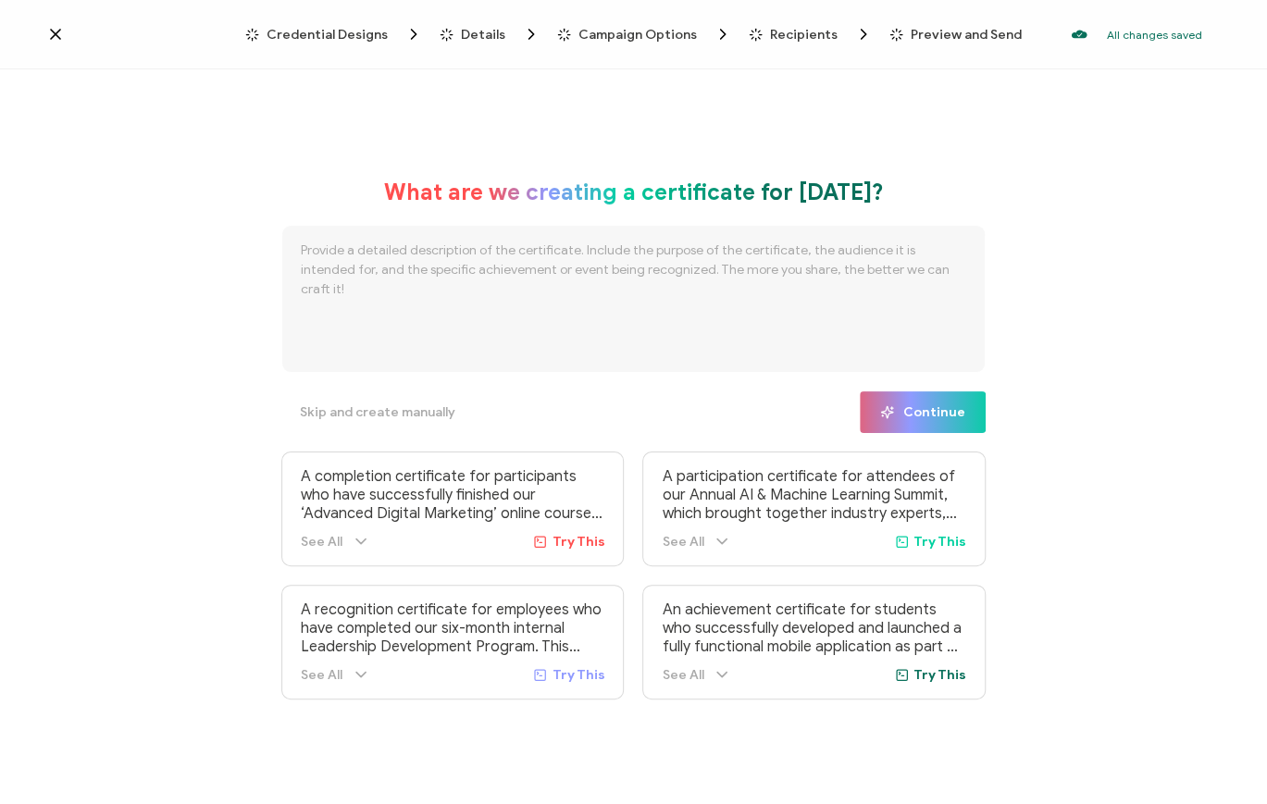
click at [53, 32] on icon at bounding box center [55, 34] width 9 height 9
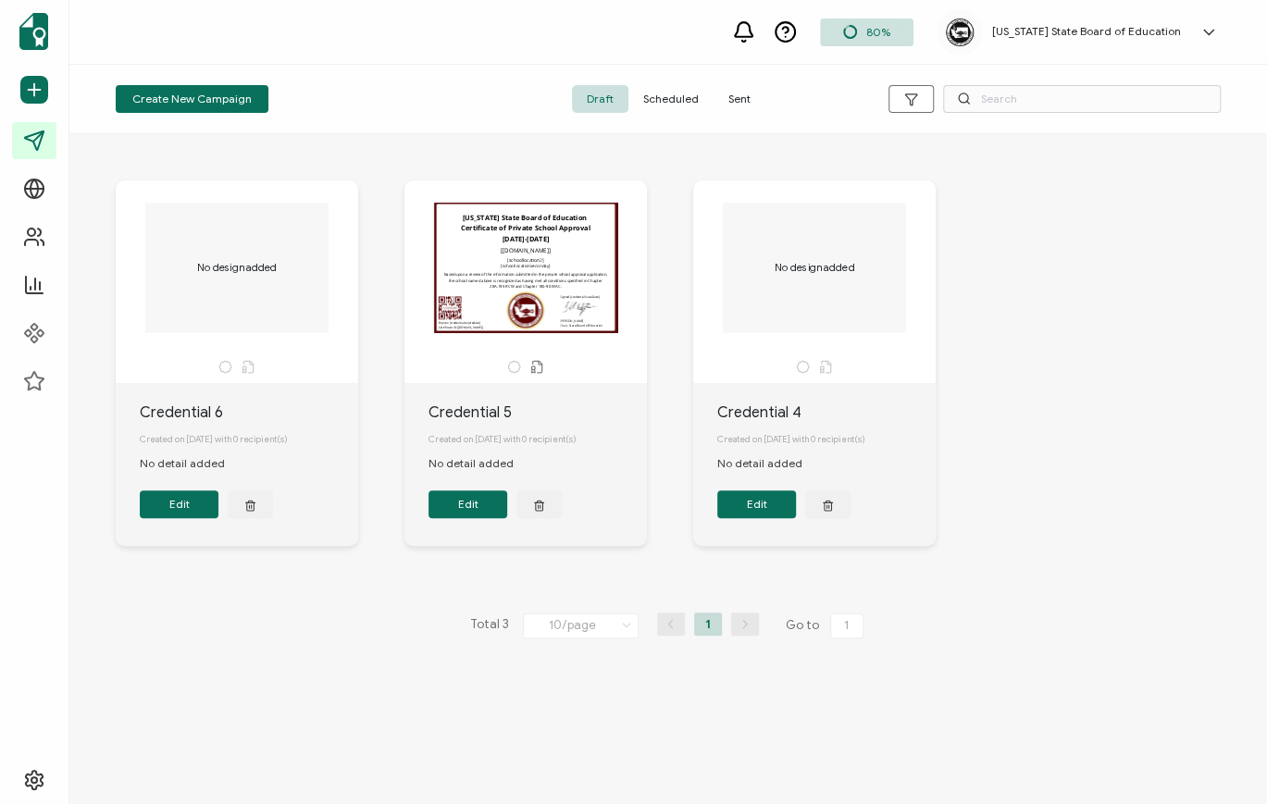
click at [735, 96] on span "Sent" at bounding box center [740, 99] width 52 height 28
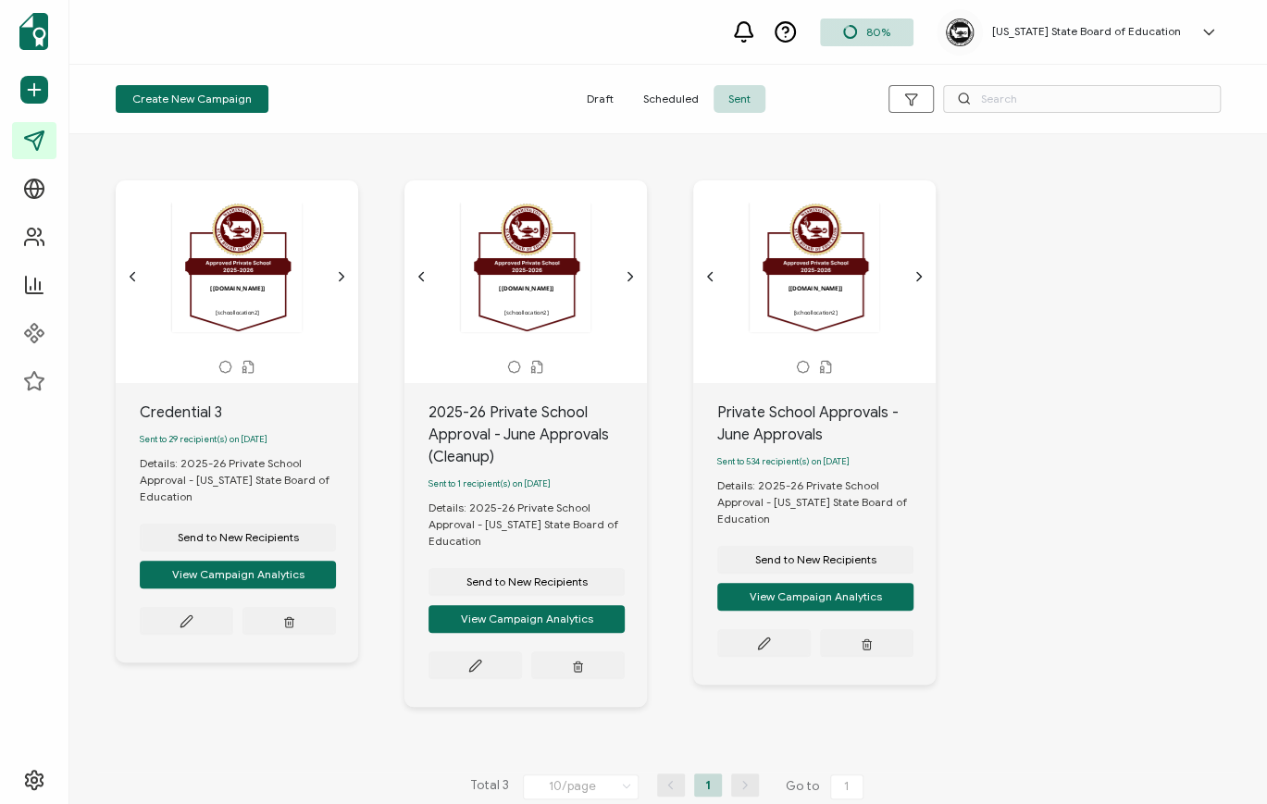
drag, startPoint x: 447, startPoint y: 489, endPoint x: 548, endPoint y: 494, distance: 101.1
click at [548, 494] on div "Sent to 1 recipient(s) on July 14, 2025" at bounding box center [538, 483] width 218 height 31
click at [505, 588] on span "Send to New Recipients" at bounding box center [527, 582] width 121 height 11
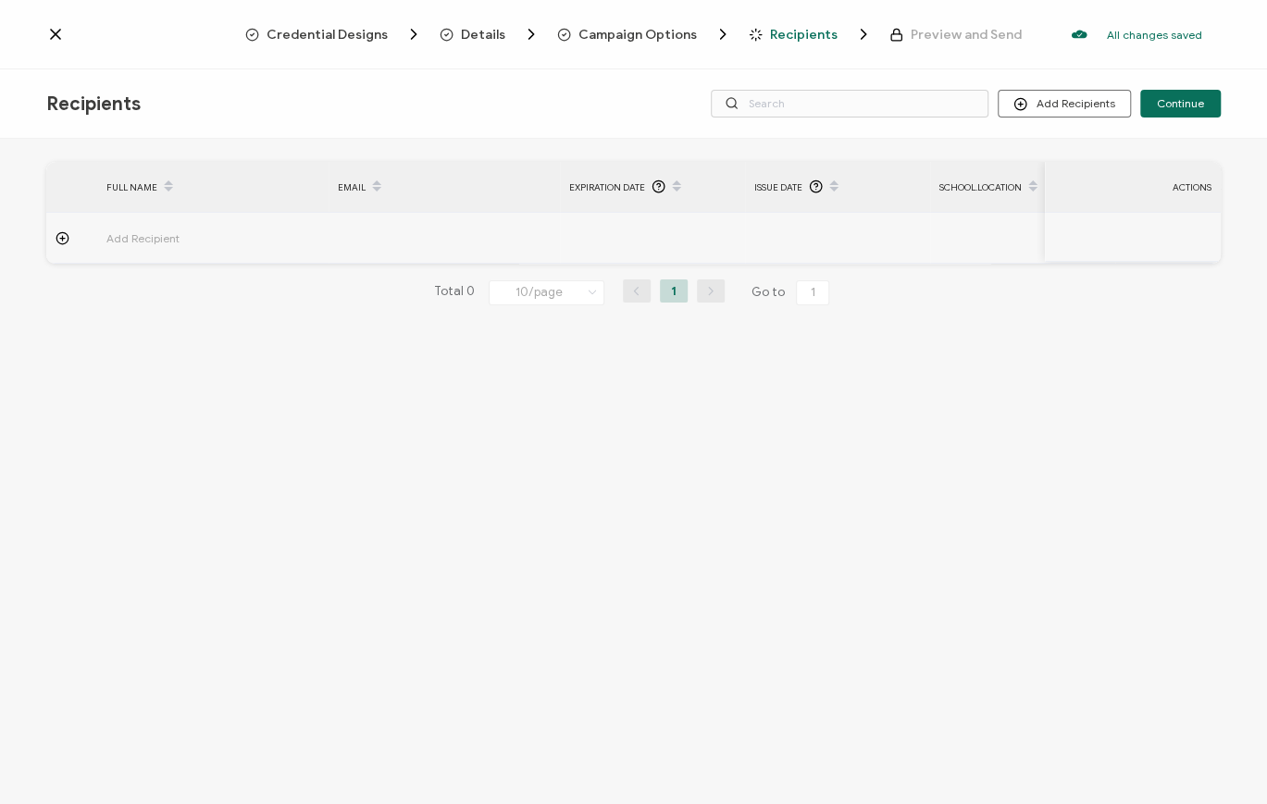
click at [131, 233] on span "Add Recipient" at bounding box center [194, 238] width 176 height 21
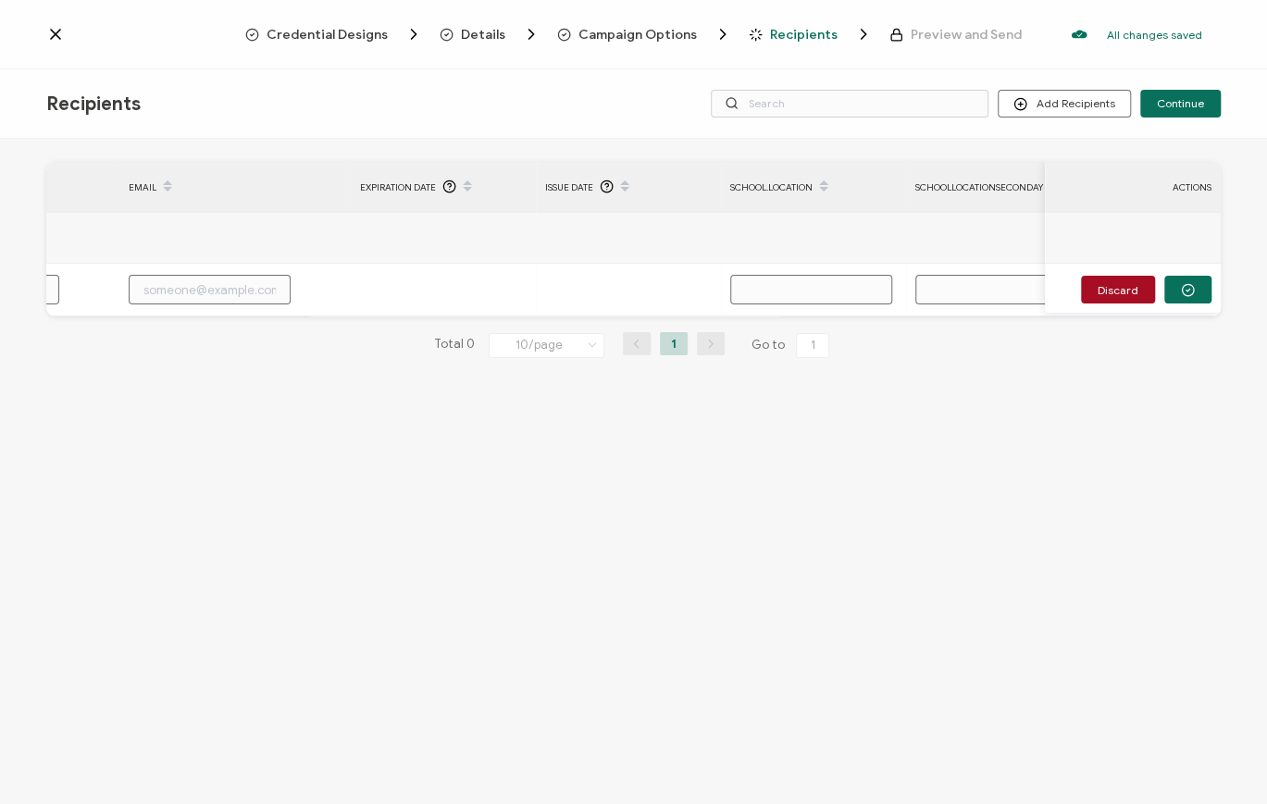
click at [484, 489] on div "FULL NAME EMAIL Expiration Date Issue Date school.location schoollocationsecond…" at bounding box center [633, 474] width 1267 height 670
click at [648, 35] on span "Campaign Options" at bounding box center [638, 35] width 118 height 14
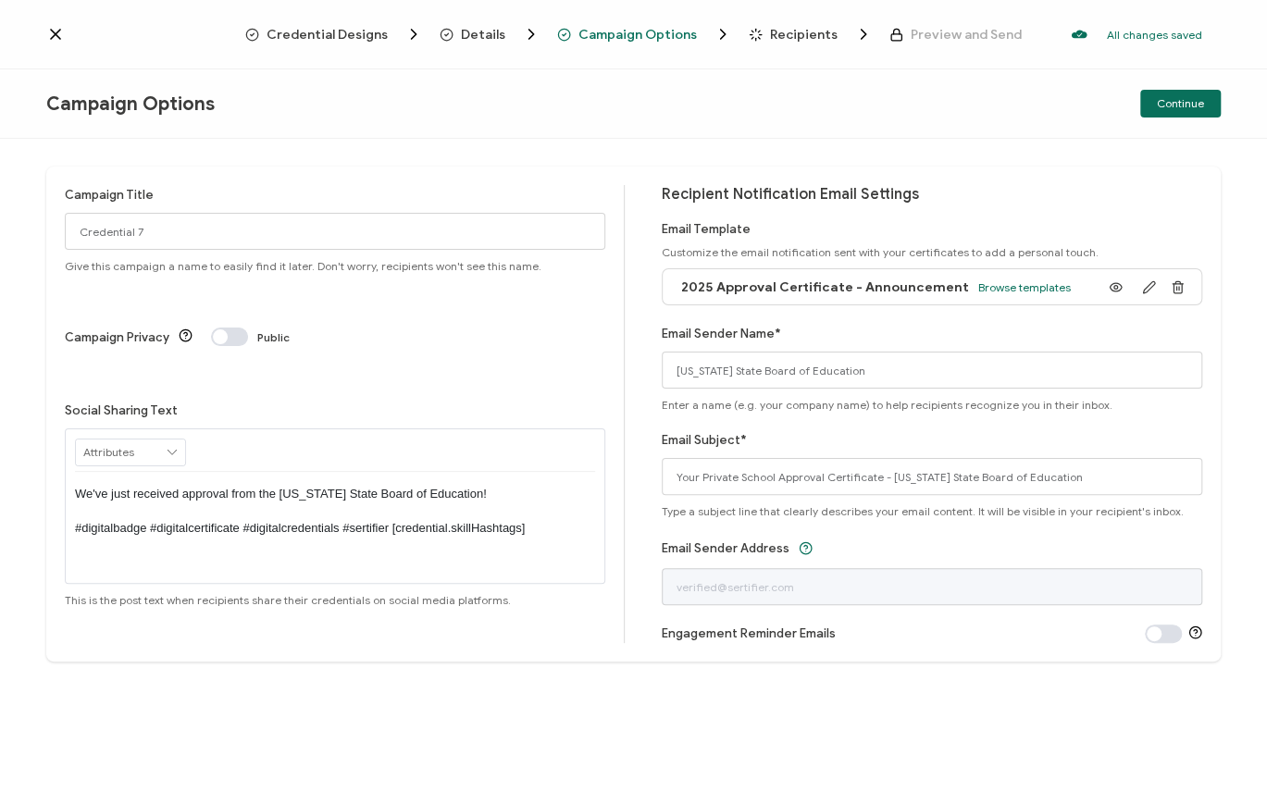
click at [475, 35] on span "Details" at bounding box center [483, 35] width 44 height 14
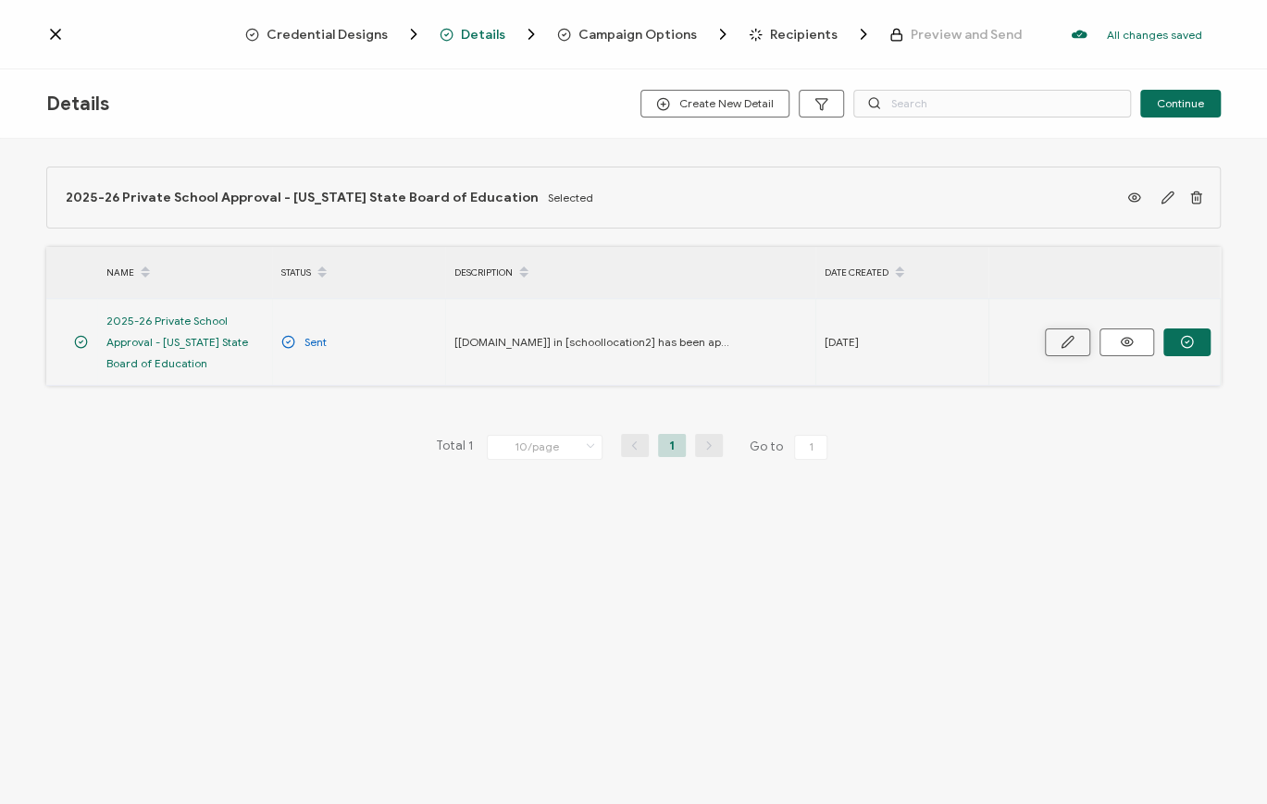
click at [1066, 342] on icon "button" at bounding box center [1068, 342] width 14 height 14
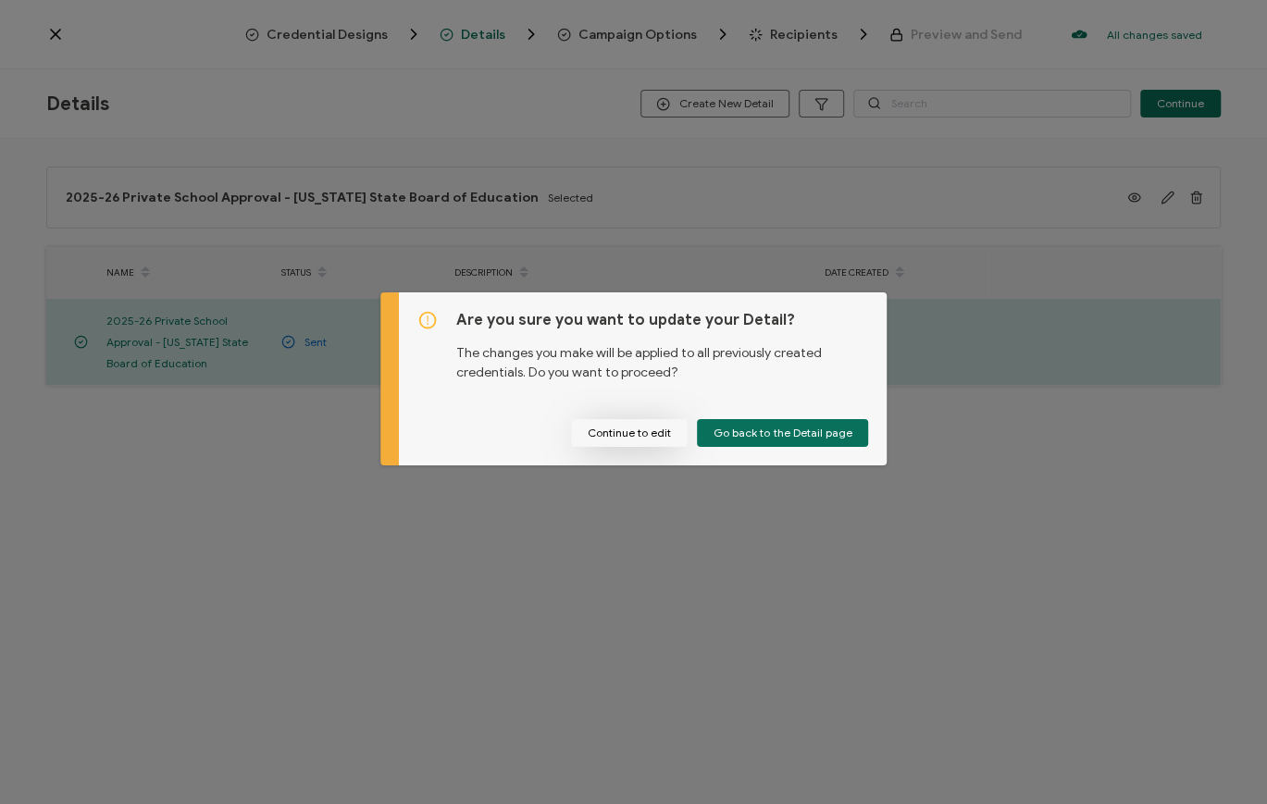
click at [667, 437] on button "Continue to edit" at bounding box center [629, 433] width 117 height 28
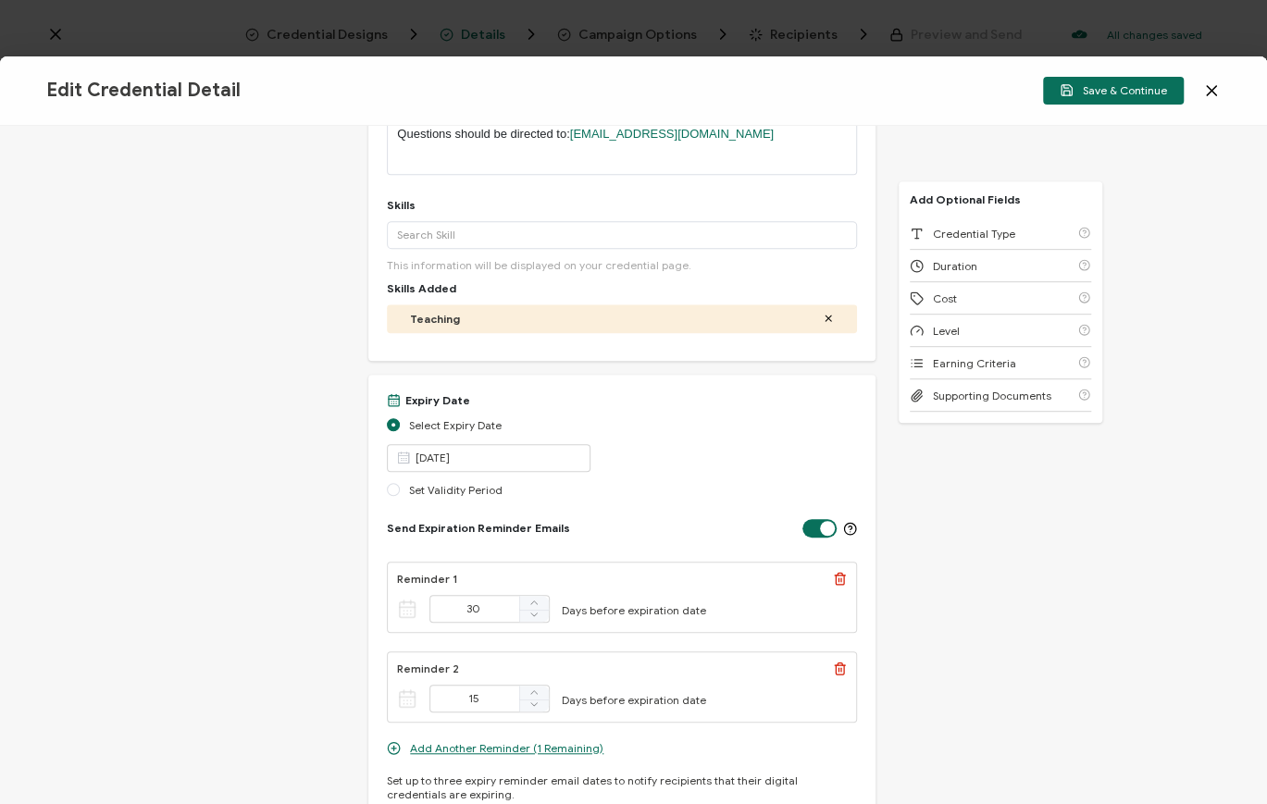
scroll to position [616, 0]
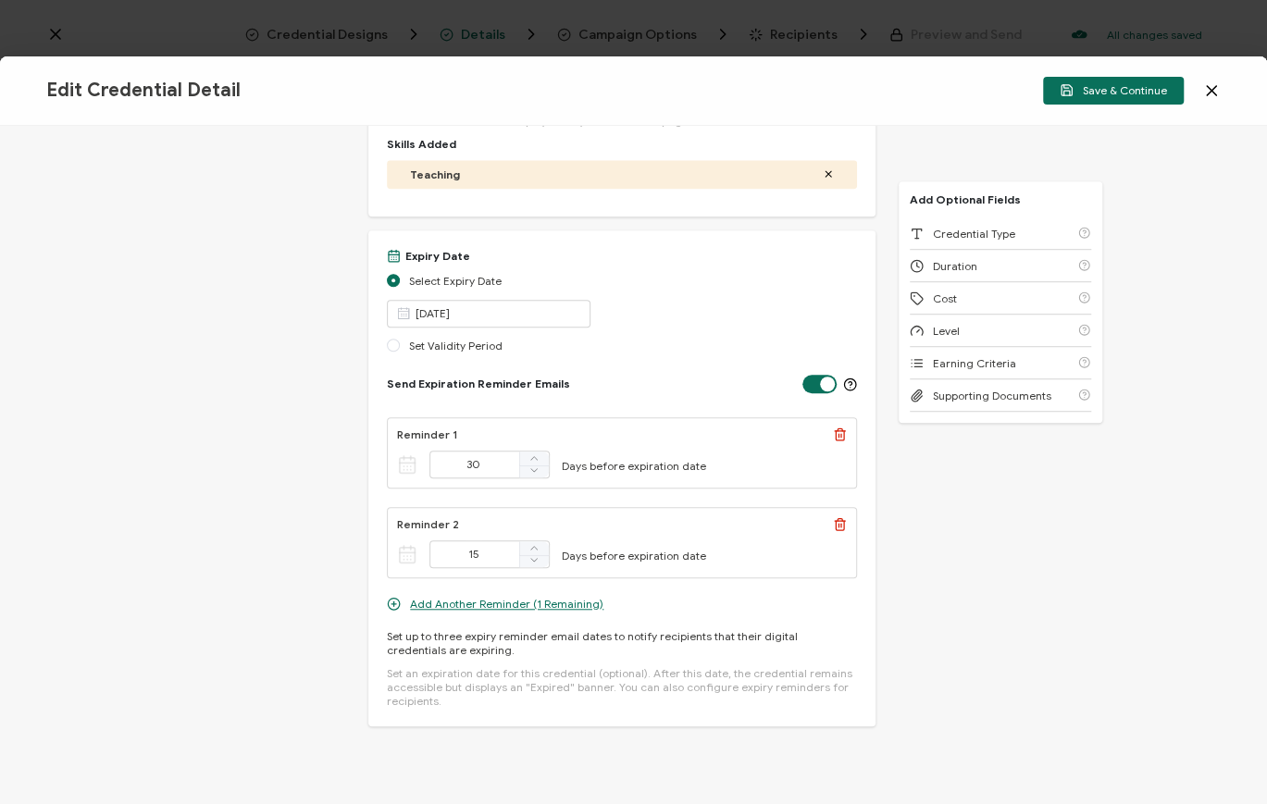
click at [1214, 81] on icon at bounding box center [1211, 90] width 19 height 19
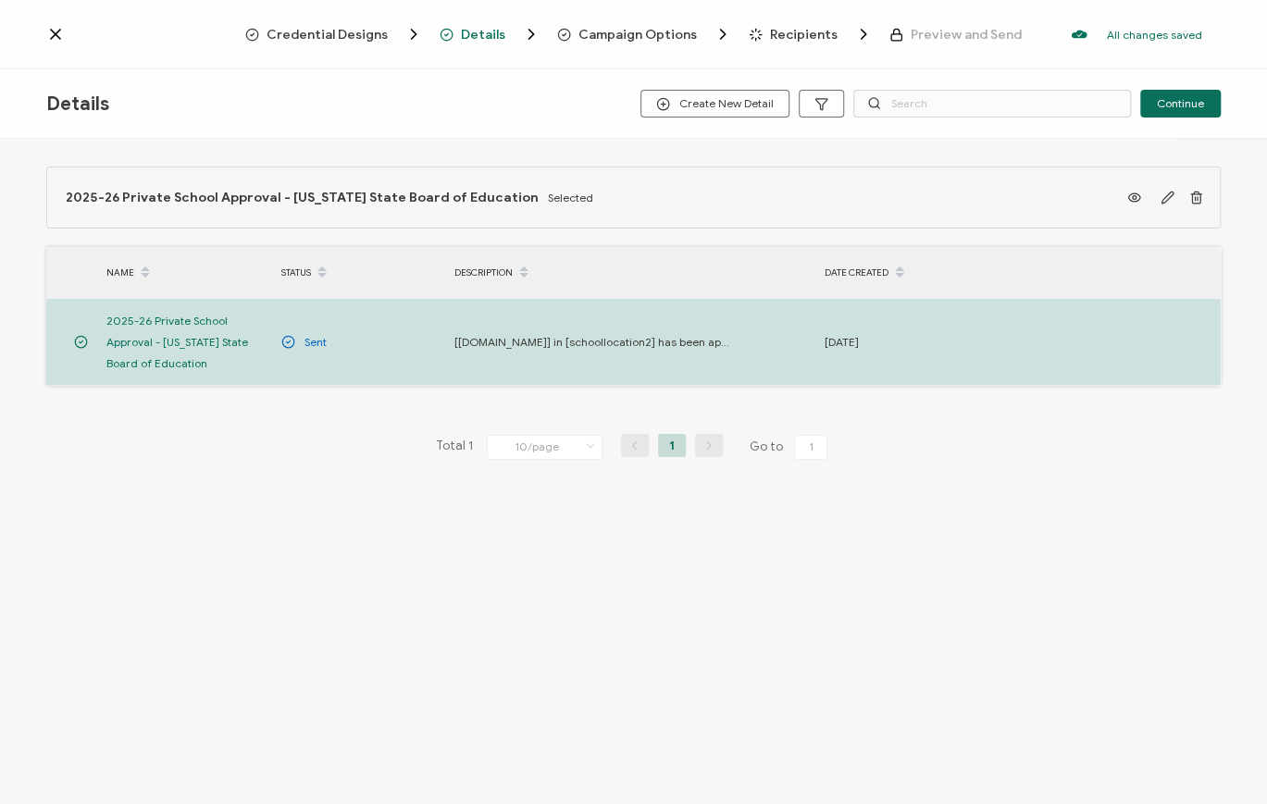
click at [1233, 25] on div "Credential Designs Details Campaign Options Recipients Preview and Send All cha…" at bounding box center [633, 34] width 1267 height 69
click at [595, 525] on div "2025-26 Private School Approval - Washington State Board of Education Selected …" at bounding box center [633, 351] width 1267 height 425
click at [803, 39] on span "Recipients" at bounding box center [804, 35] width 68 height 14
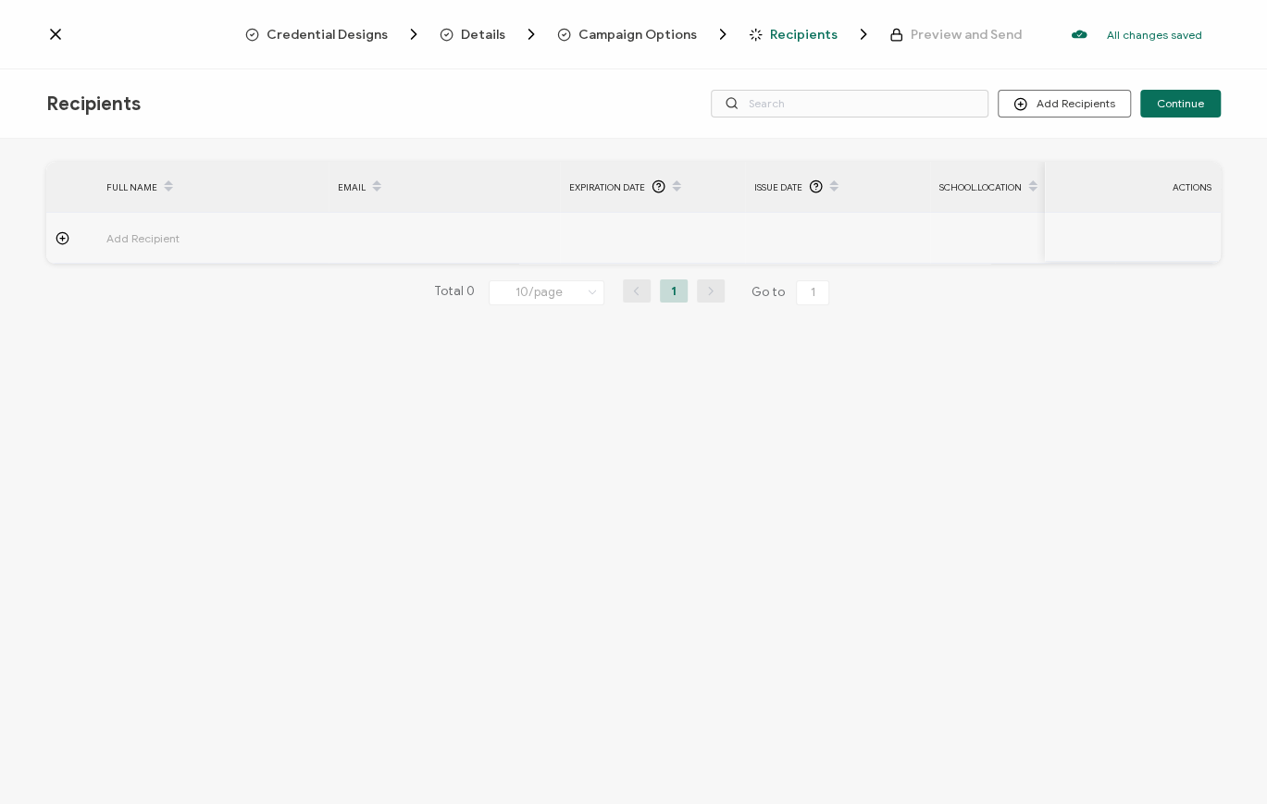
click at [139, 235] on span "Add Recipient" at bounding box center [194, 238] width 176 height 21
